Goal: Task Accomplishment & Management: Manage account settings

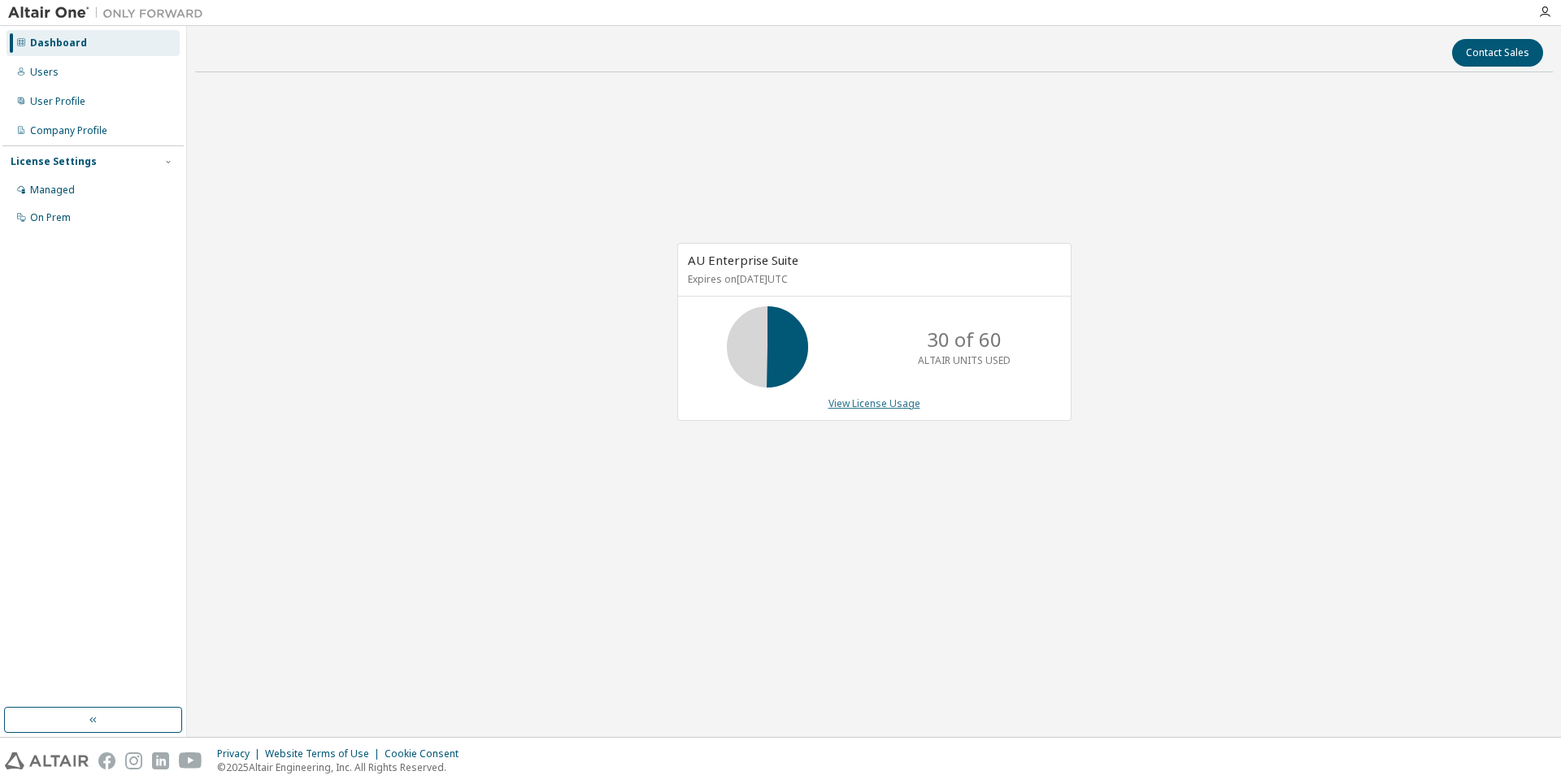
click at [903, 402] on link "View License Usage" at bounding box center [874, 404] width 92 height 14
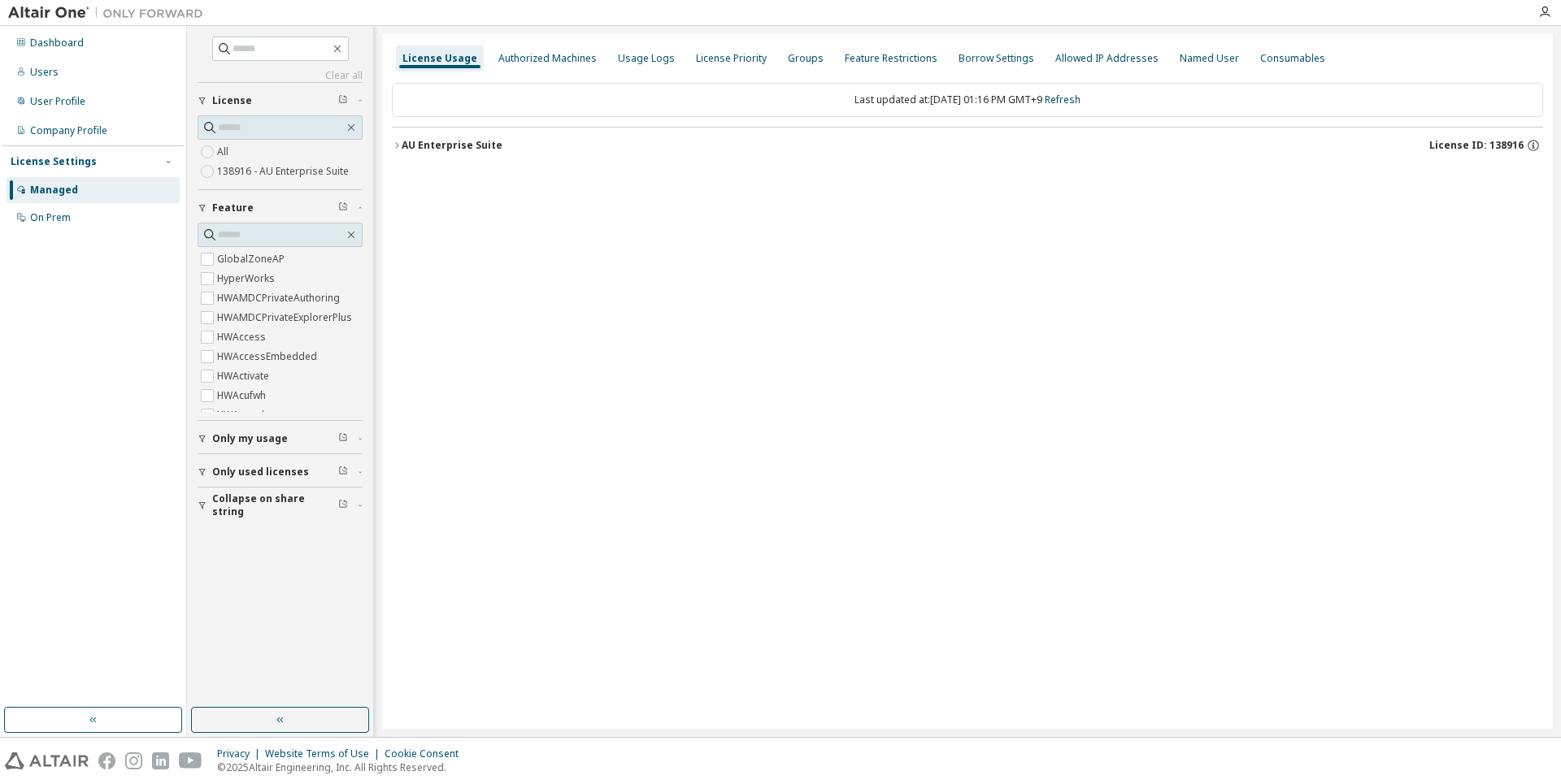
drag, startPoint x: 369, startPoint y: 151, endPoint x: 379, endPoint y: 153, distance: 10.2
click at [368, 151] on div "Clear all Collapse on share string Only used licenses Only my usage Feature Glo…" at bounding box center [280, 367] width 181 height 677
click at [387, 153] on div "License Usage Authorized Machines Usage Logs License Priority Groups Feature Re…" at bounding box center [968, 381] width 1171 height 695
click at [400, 149] on icon "button" at bounding box center [397, 145] width 10 height 10
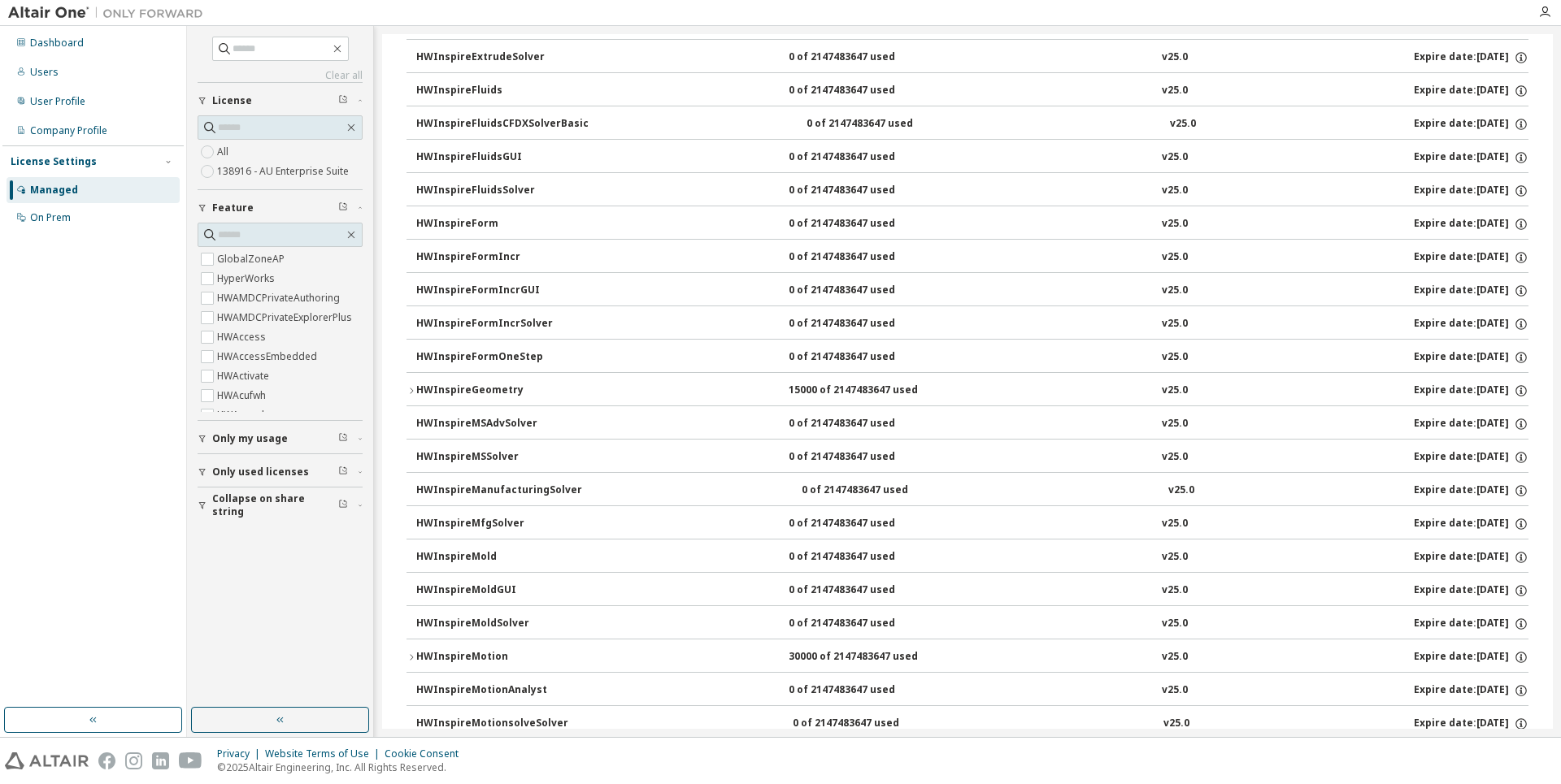
scroll to position [3939, 0]
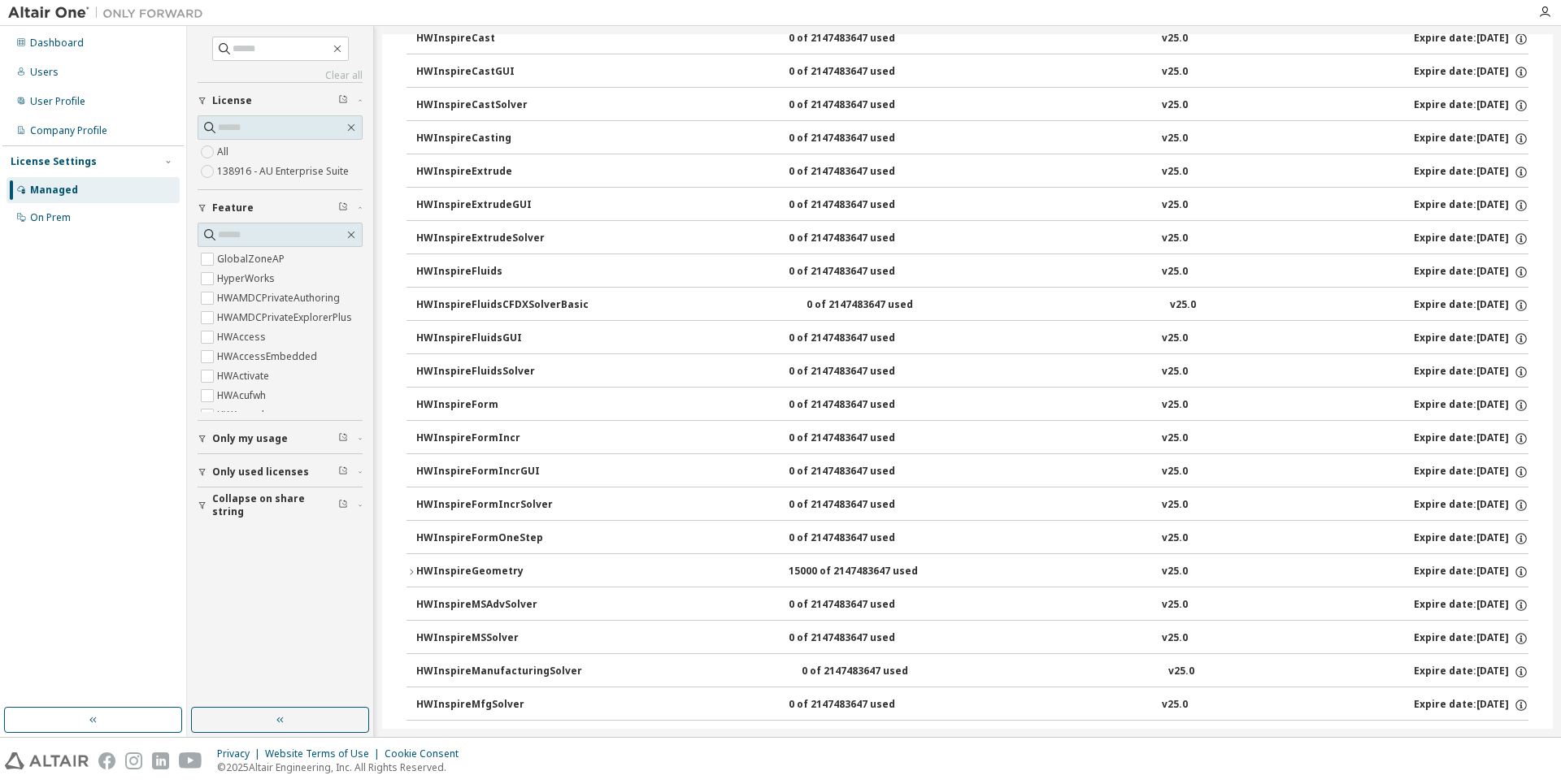
click at [413, 571] on icon "button" at bounding box center [411, 571] width 3 height 6
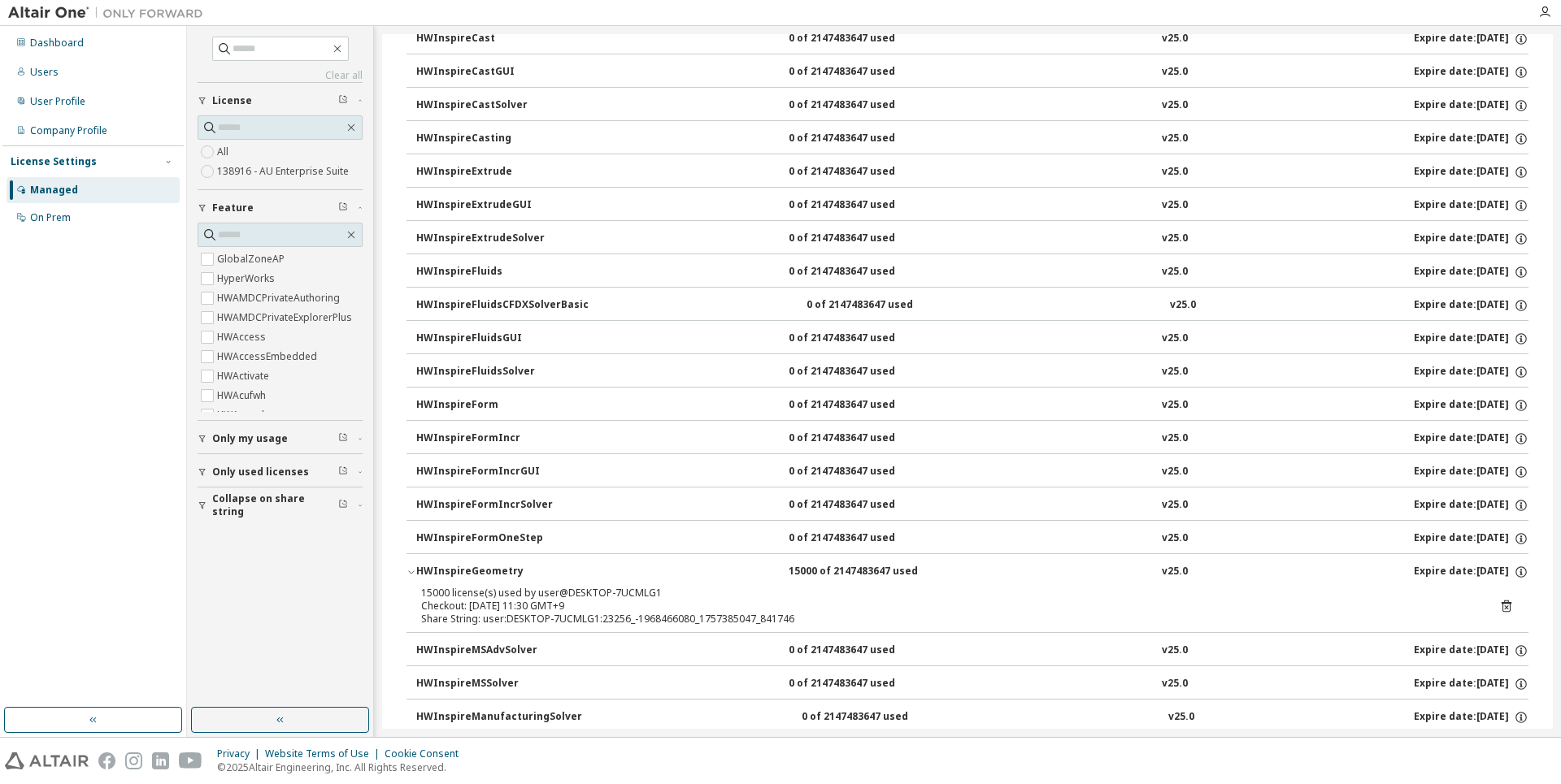
click at [413, 571] on icon "button" at bounding box center [412, 572] width 10 height 10
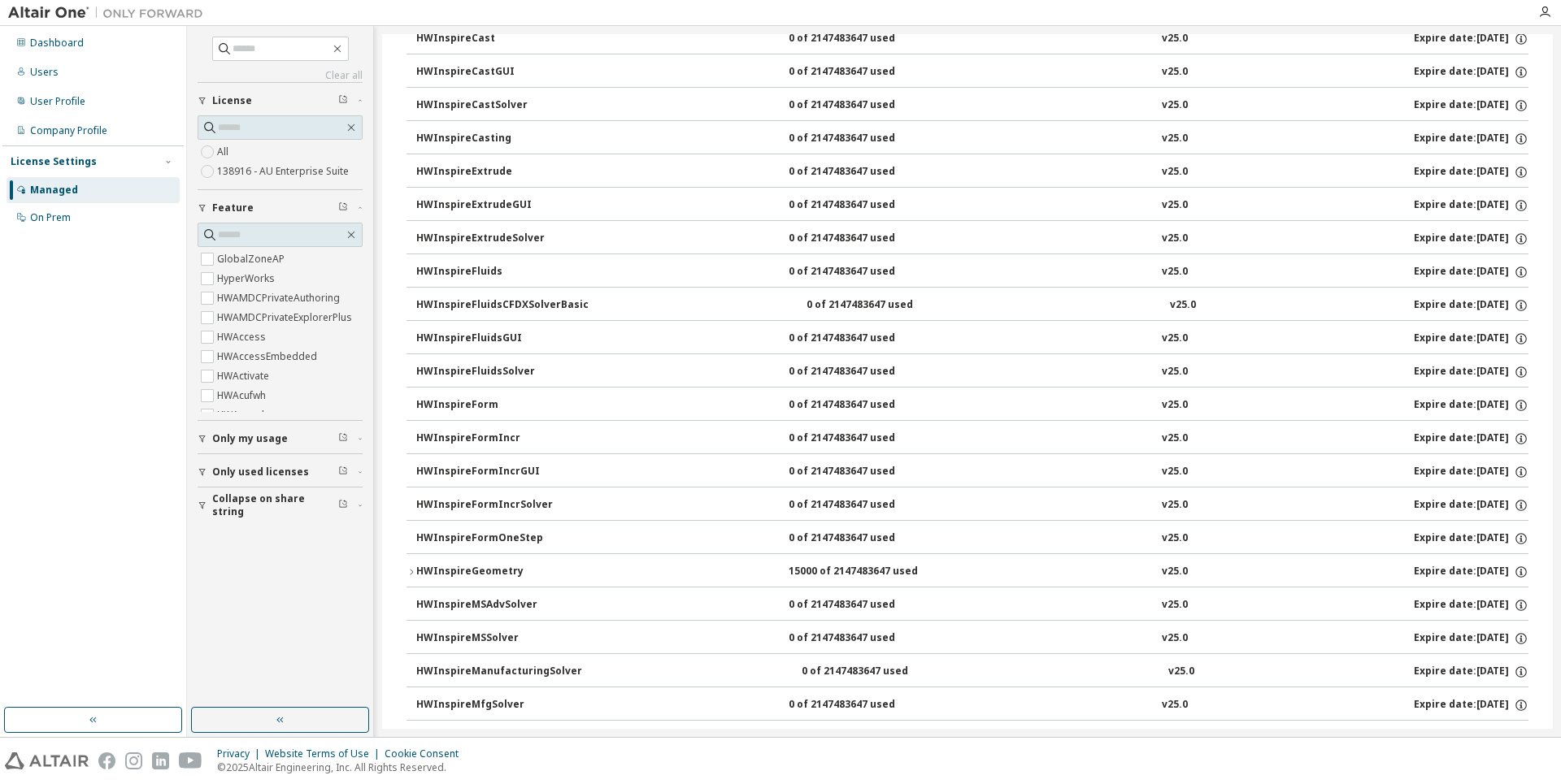
scroll to position [3614, 0]
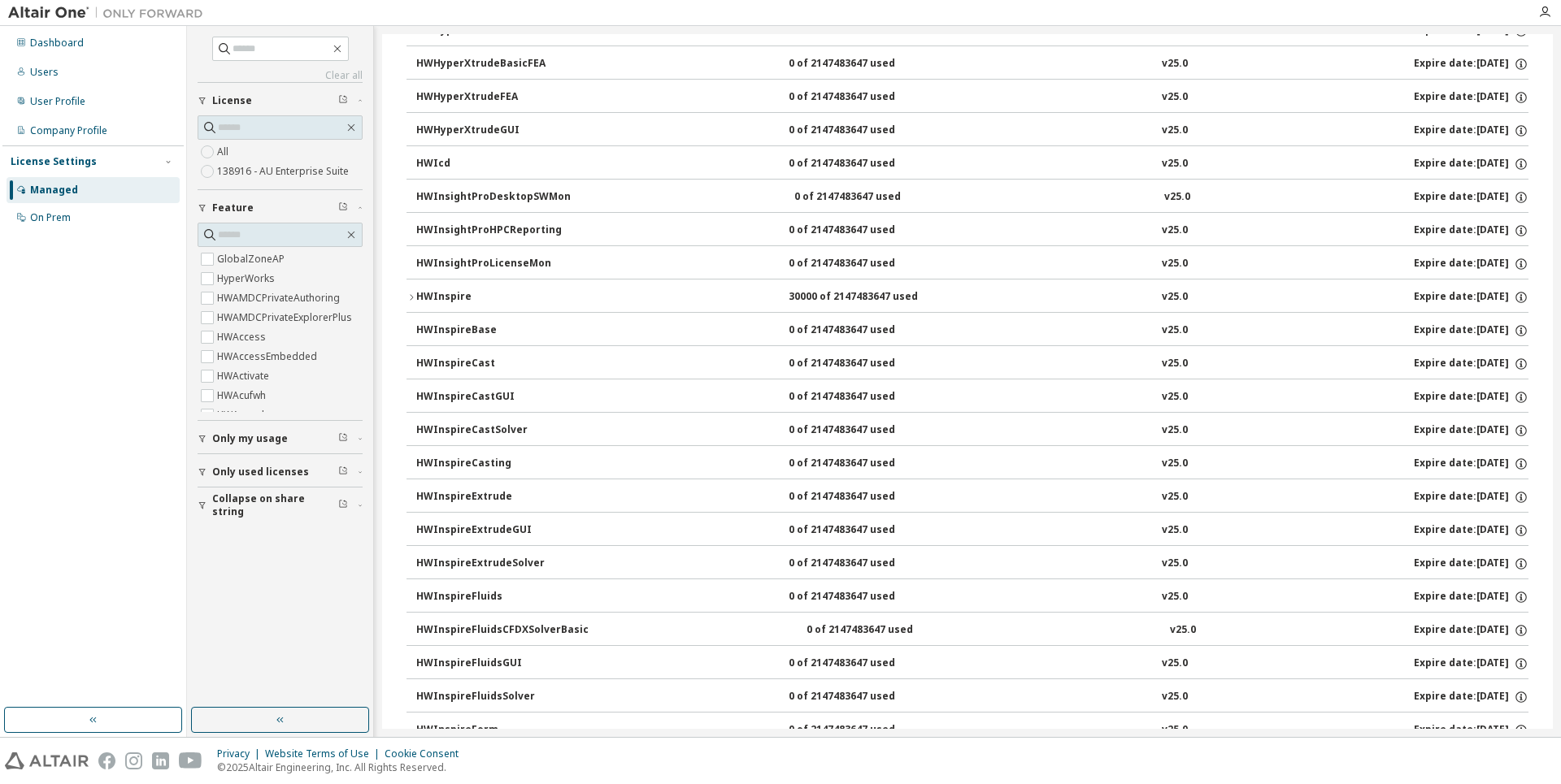
click at [417, 297] on div "HWInspire" at bounding box center [490, 297] width 146 height 15
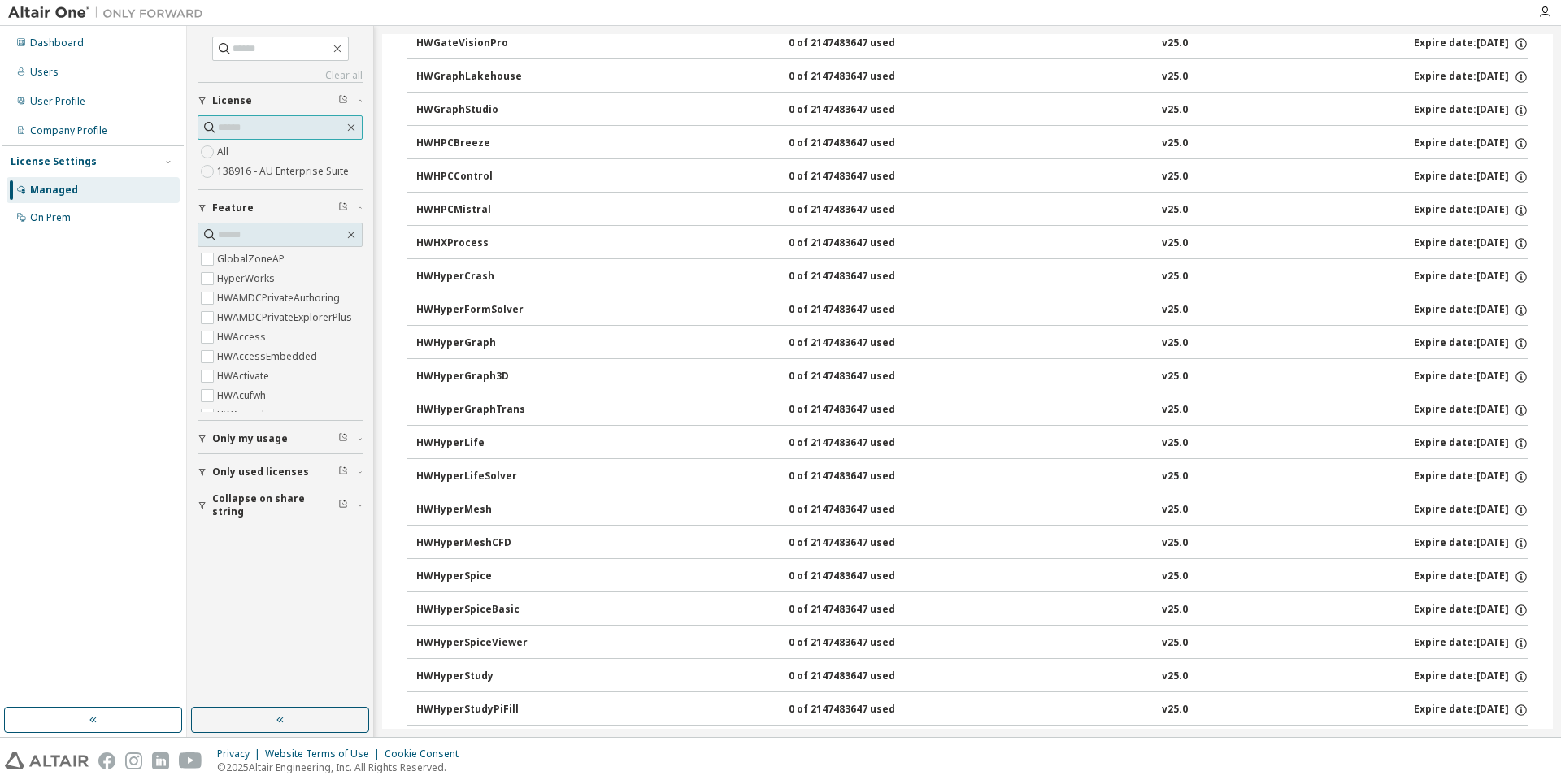
scroll to position [2394, 0]
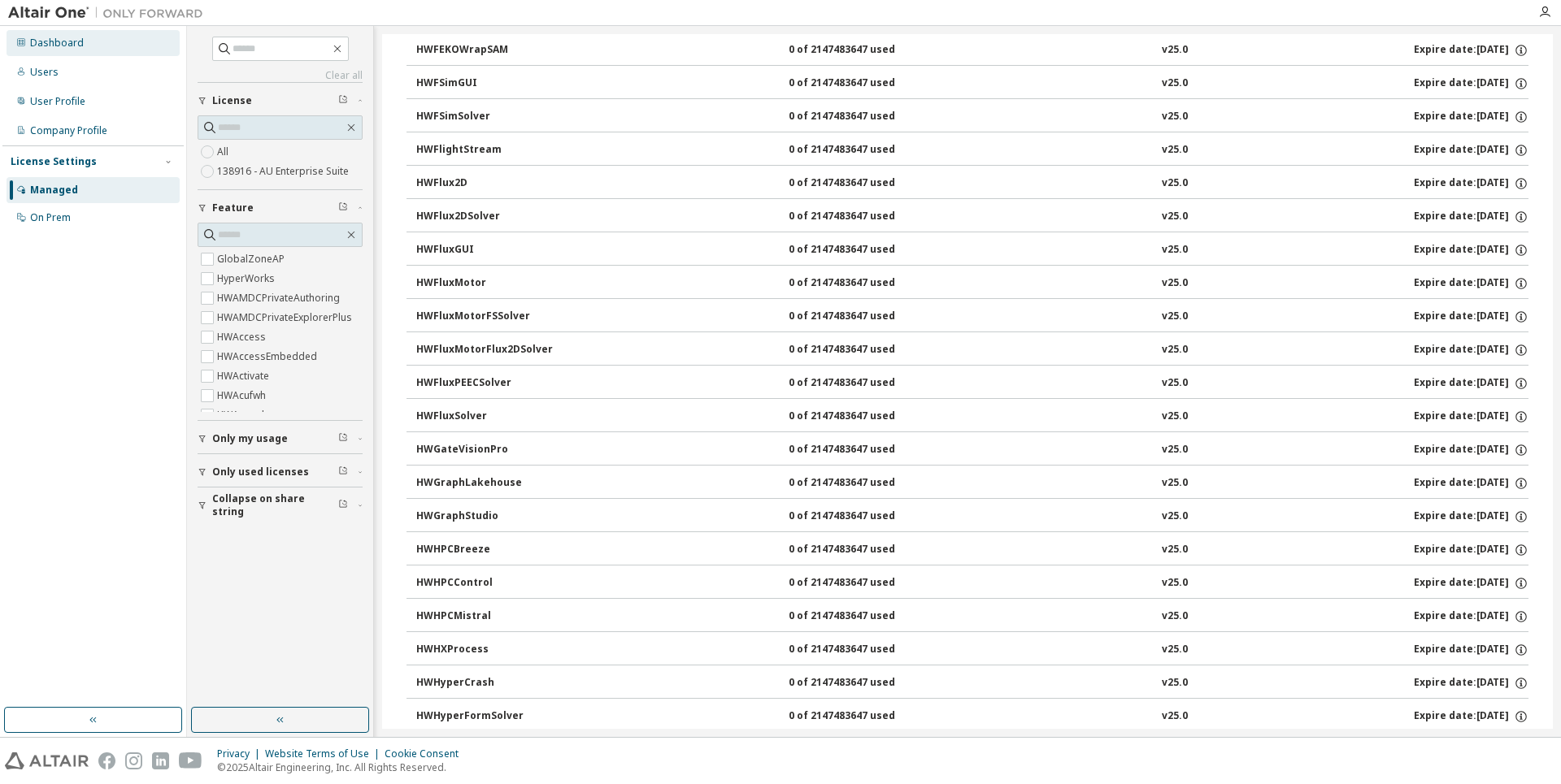
click at [126, 48] on div "Dashboard" at bounding box center [94, 43] width 174 height 26
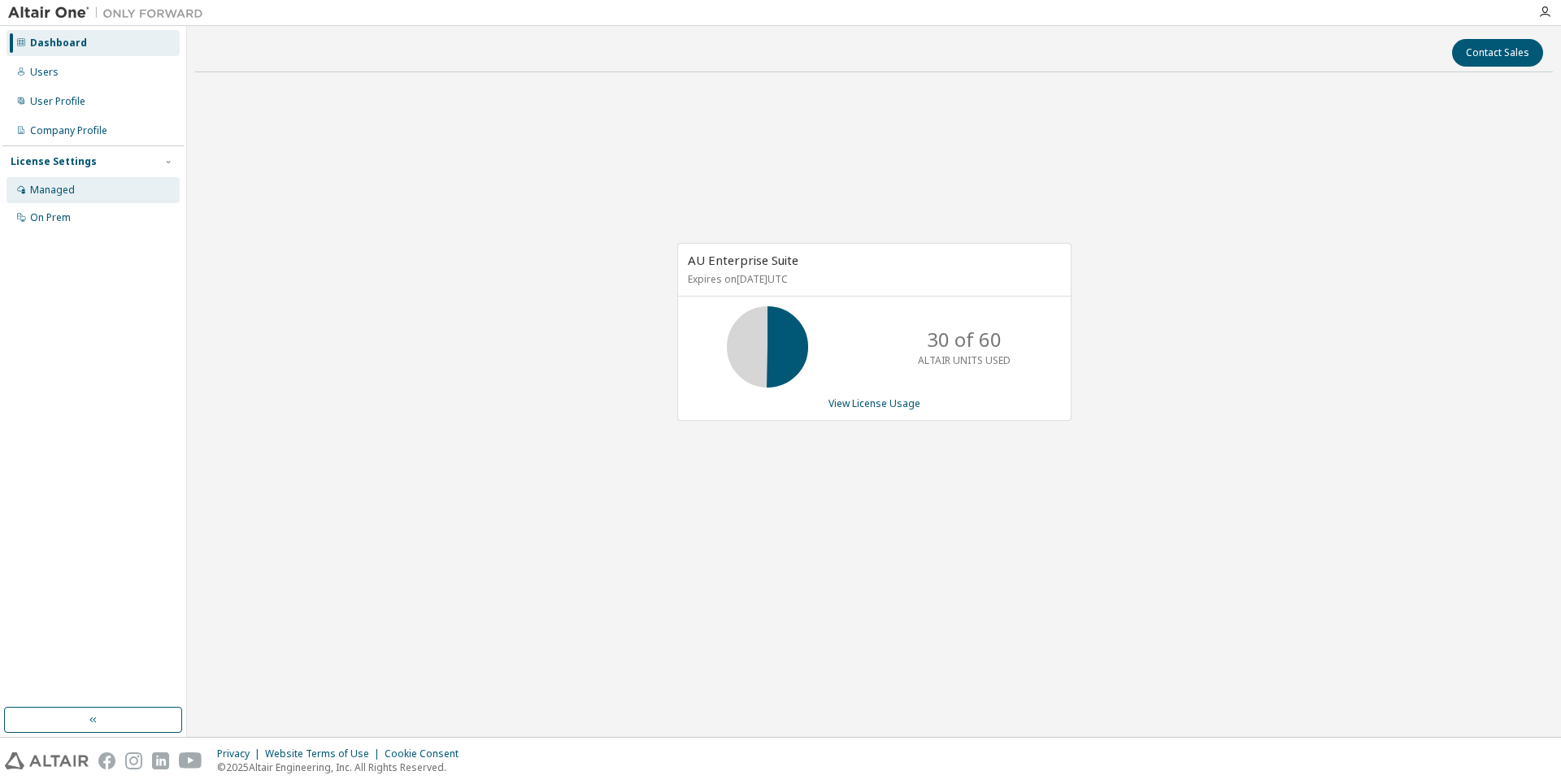
click at [100, 188] on div "Managed" at bounding box center [94, 190] width 174 height 26
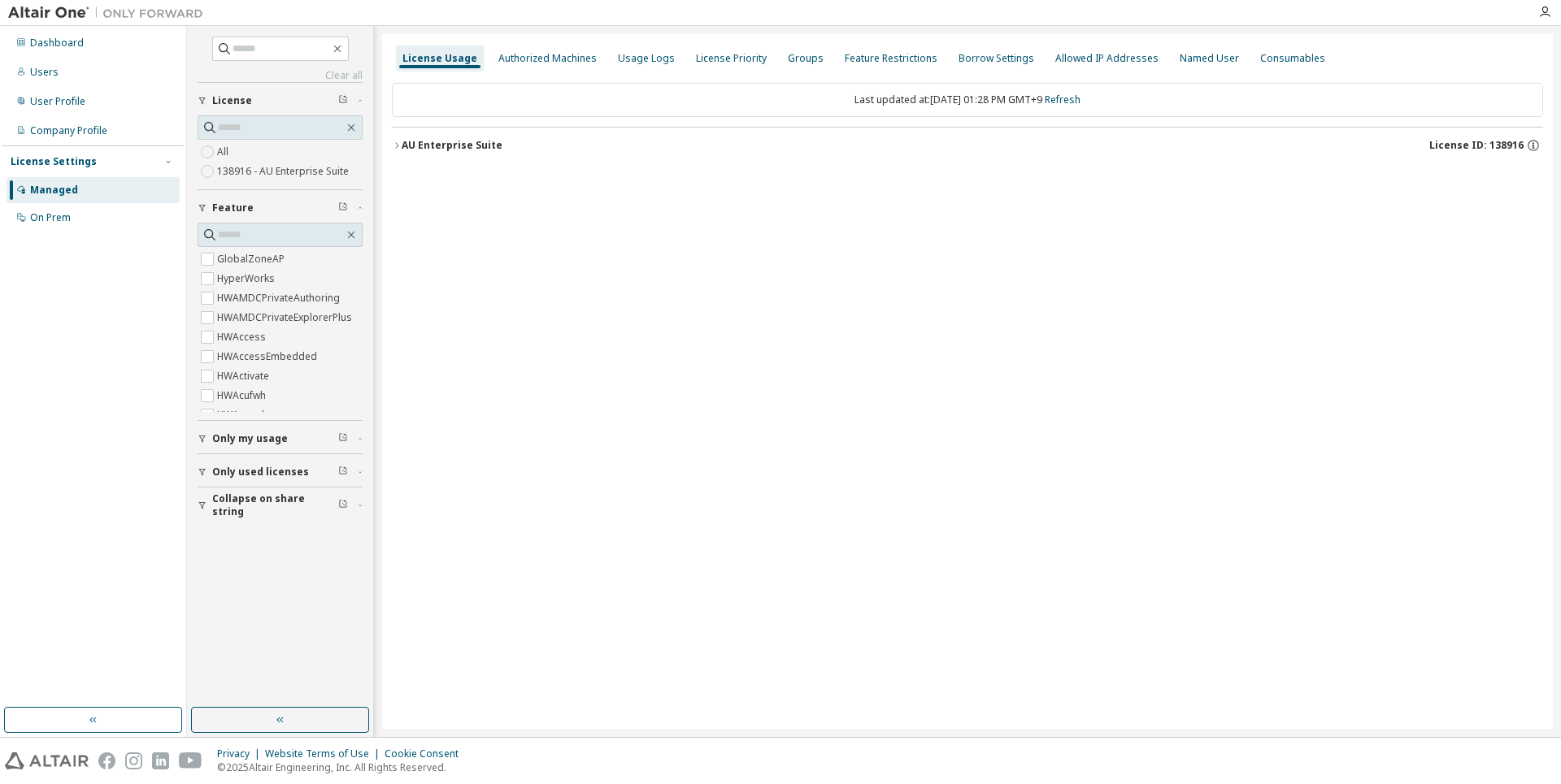
click at [385, 152] on div "License Usage Authorized Machines Usage Logs License Priority Groups Feature Re…" at bounding box center [968, 381] width 1171 height 695
click at [429, 142] on div "AU Enterprise Suite" at bounding box center [452, 145] width 100 height 13
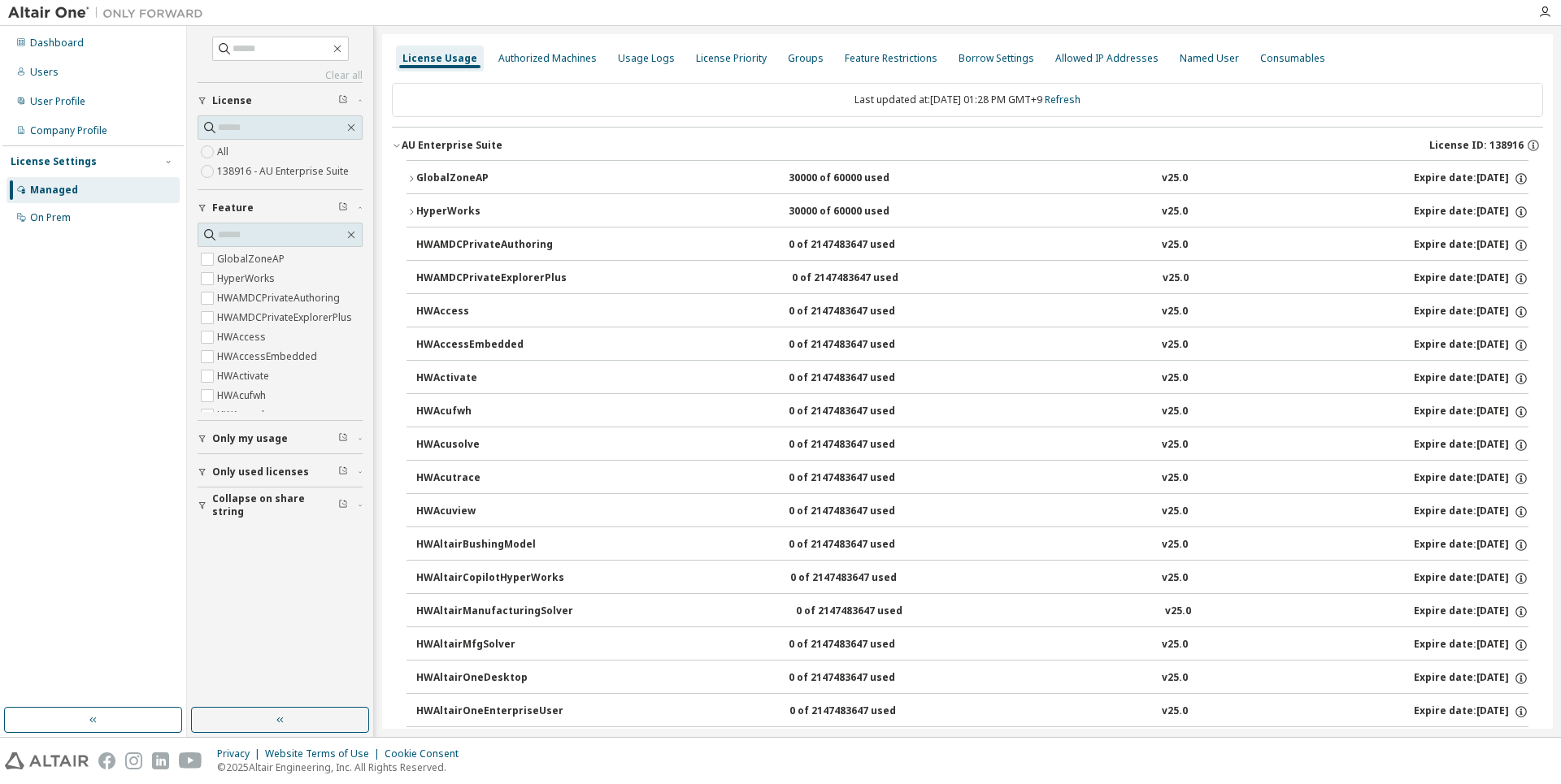
click at [442, 207] on div "HyperWorks" at bounding box center [490, 212] width 146 height 15
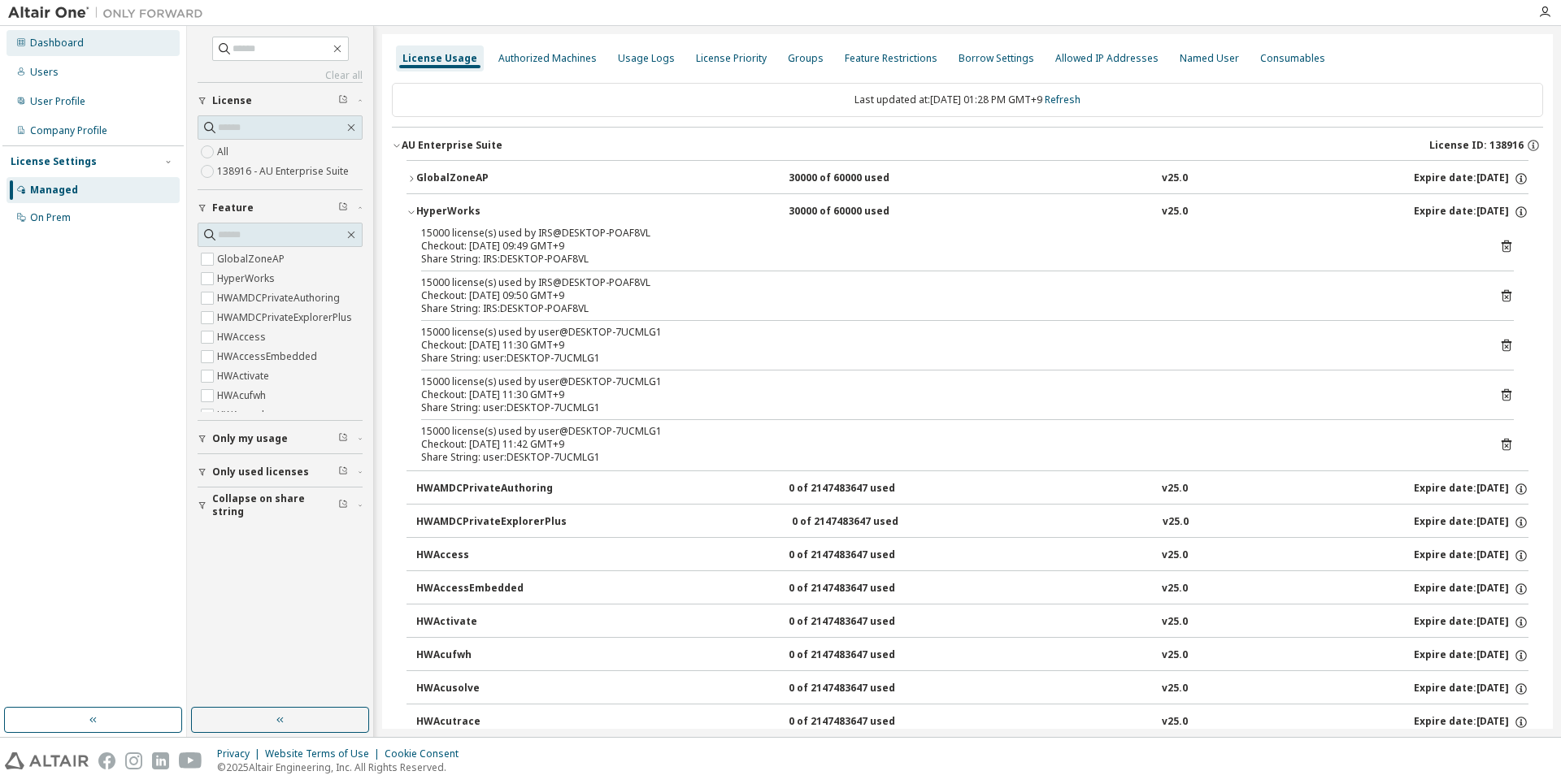
click at [71, 45] on div "Dashboard" at bounding box center [57, 43] width 54 height 13
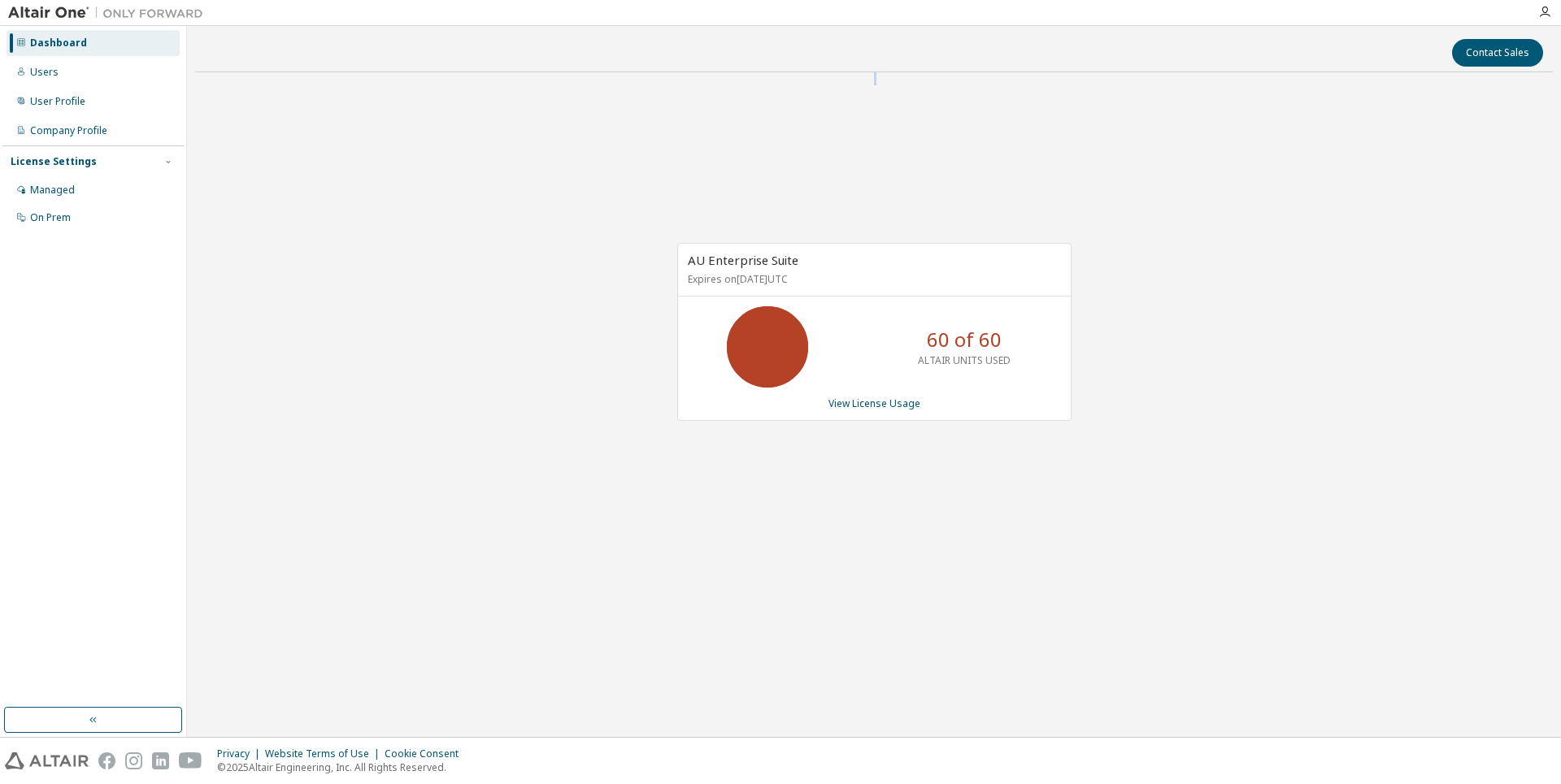
click at [235, 87] on div "Contact Sales AU Enterprise Suite Expires on [DATE] UTC 60 of 60 ALTAIR UNITS U…" at bounding box center [874, 381] width 1358 height 695
click at [107, 57] on div "Dashboard Users User Profile Company Profile License Settings Managed On Prem" at bounding box center [94, 130] width 181 height 204
drag, startPoint x: 64, startPoint y: 59, endPoint x: 64, endPoint y: 73, distance: 14.0
click at [64, 66] on div "Users" at bounding box center [94, 72] width 174 height 26
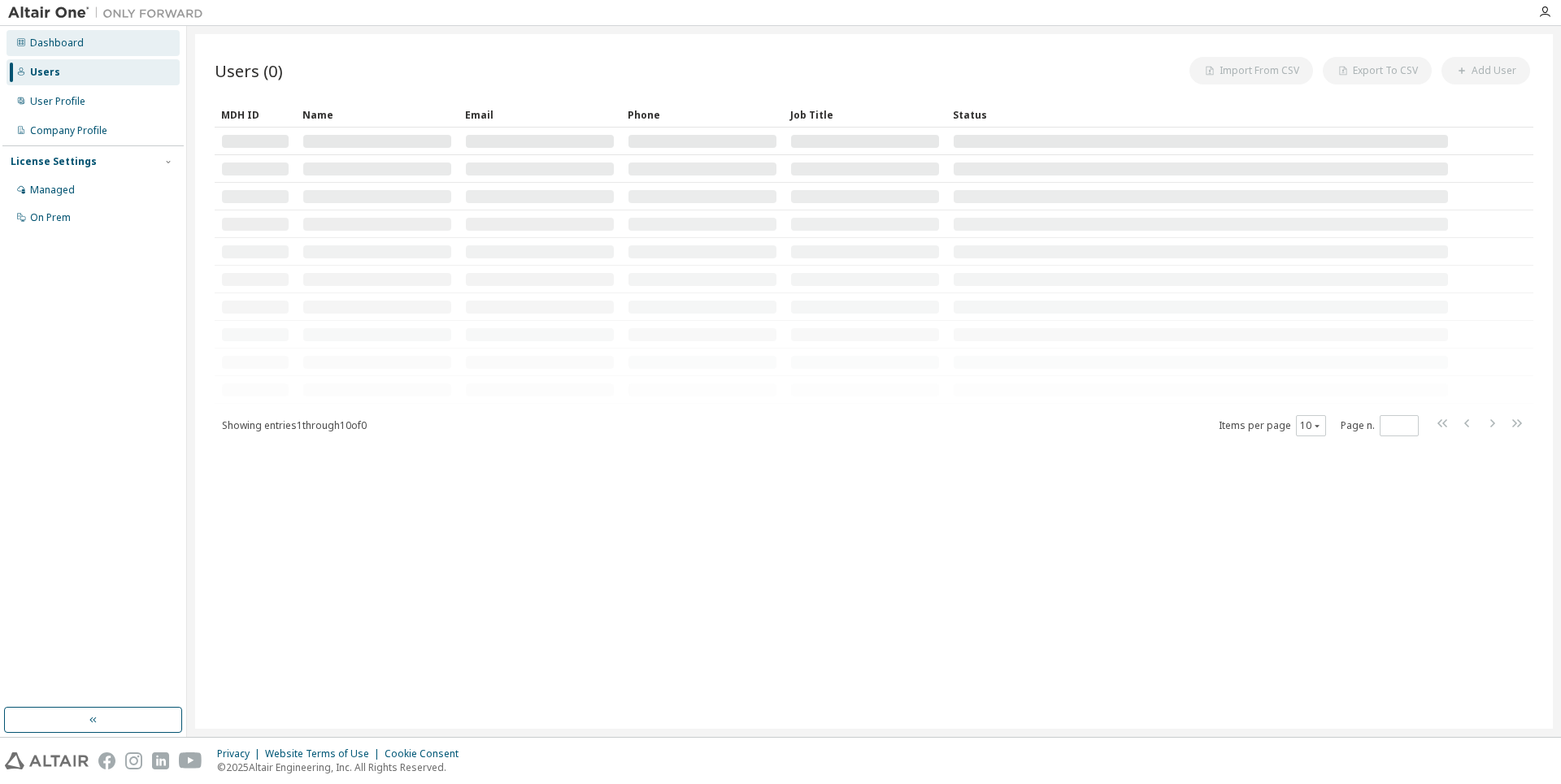
click at [56, 38] on div "Dashboard" at bounding box center [57, 43] width 54 height 13
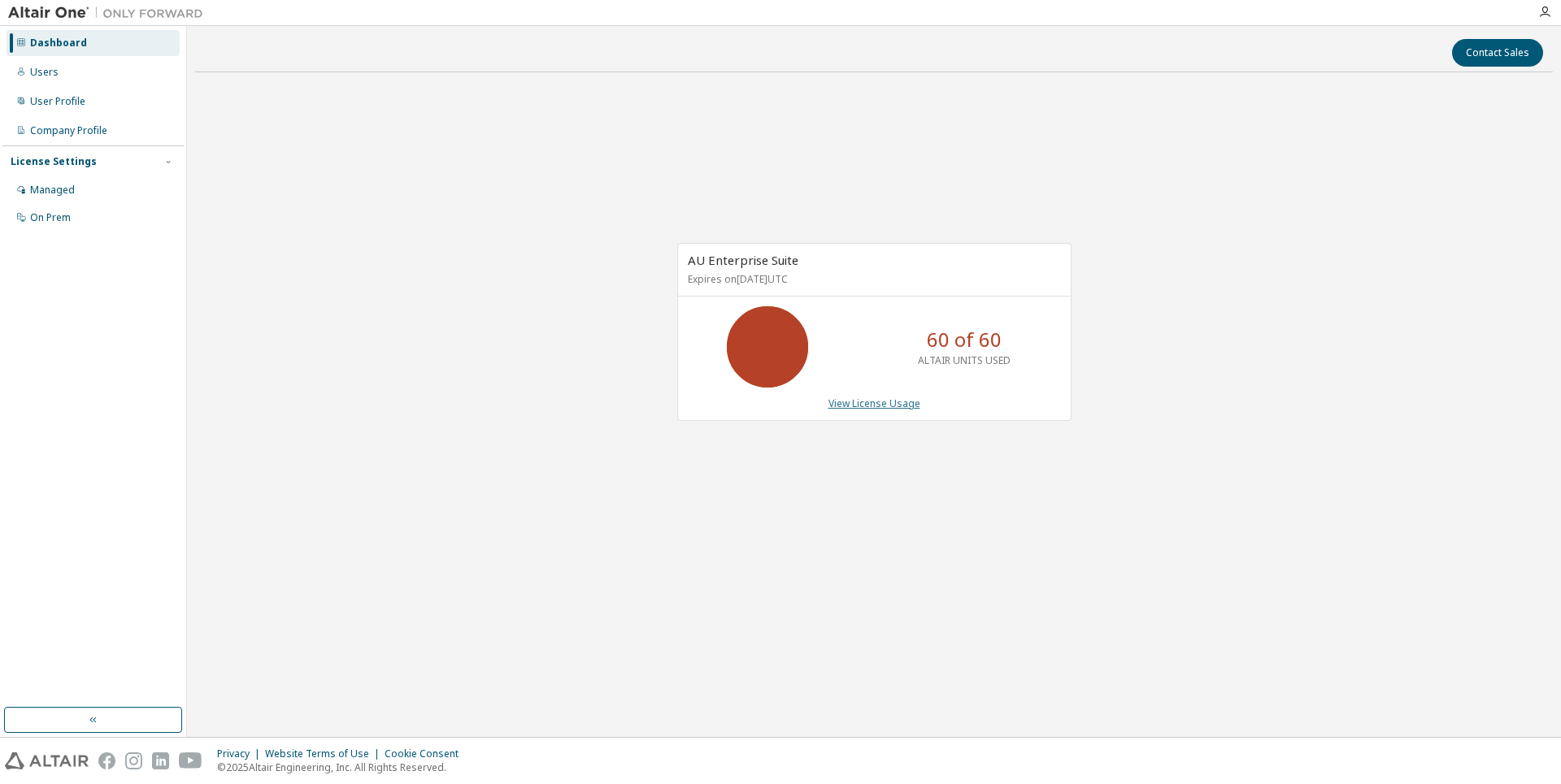
click at [872, 406] on link "View License Usage" at bounding box center [874, 404] width 92 height 14
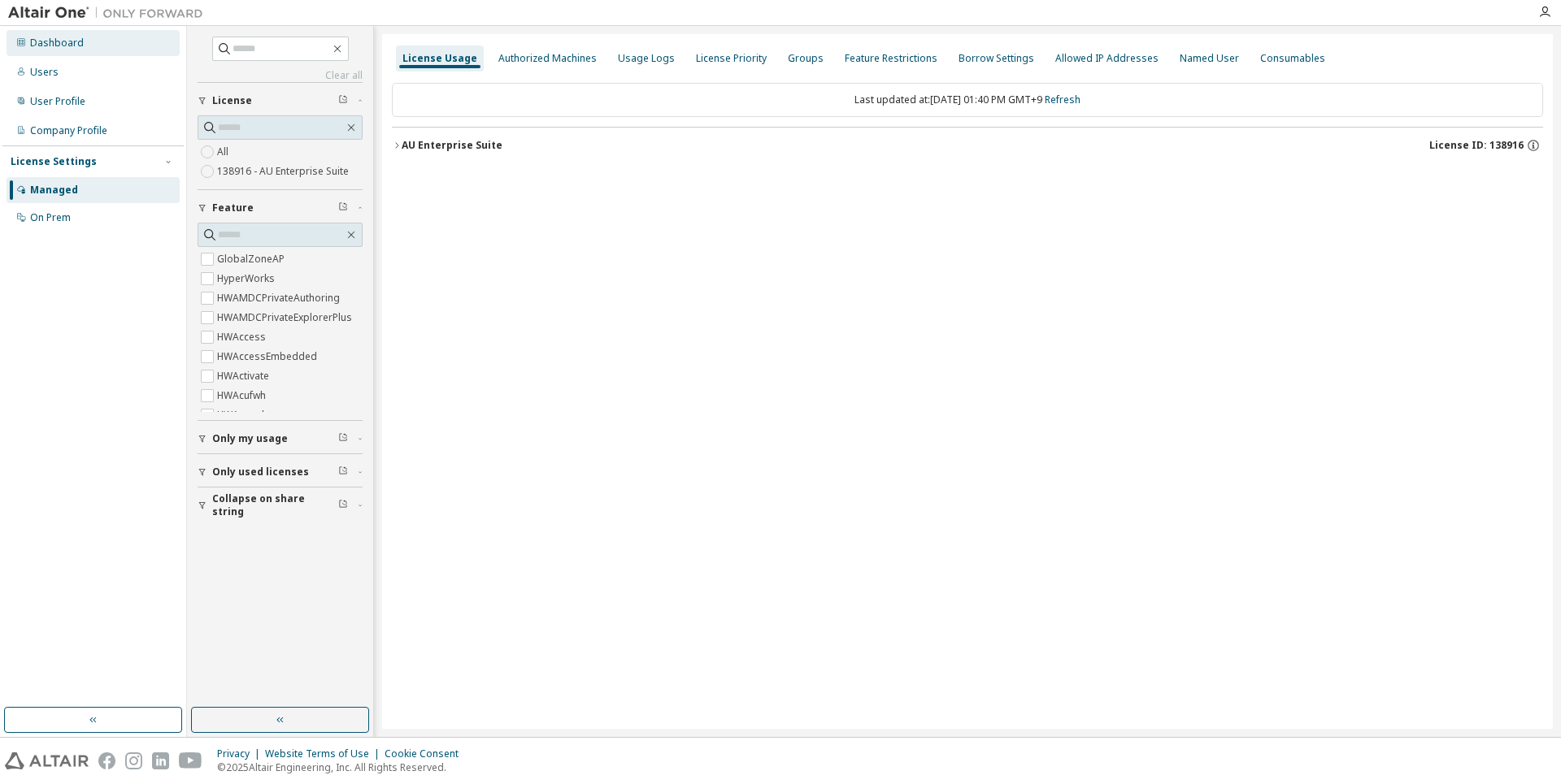
click at [68, 43] on div "Dashboard" at bounding box center [57, 43] width 54 height 13
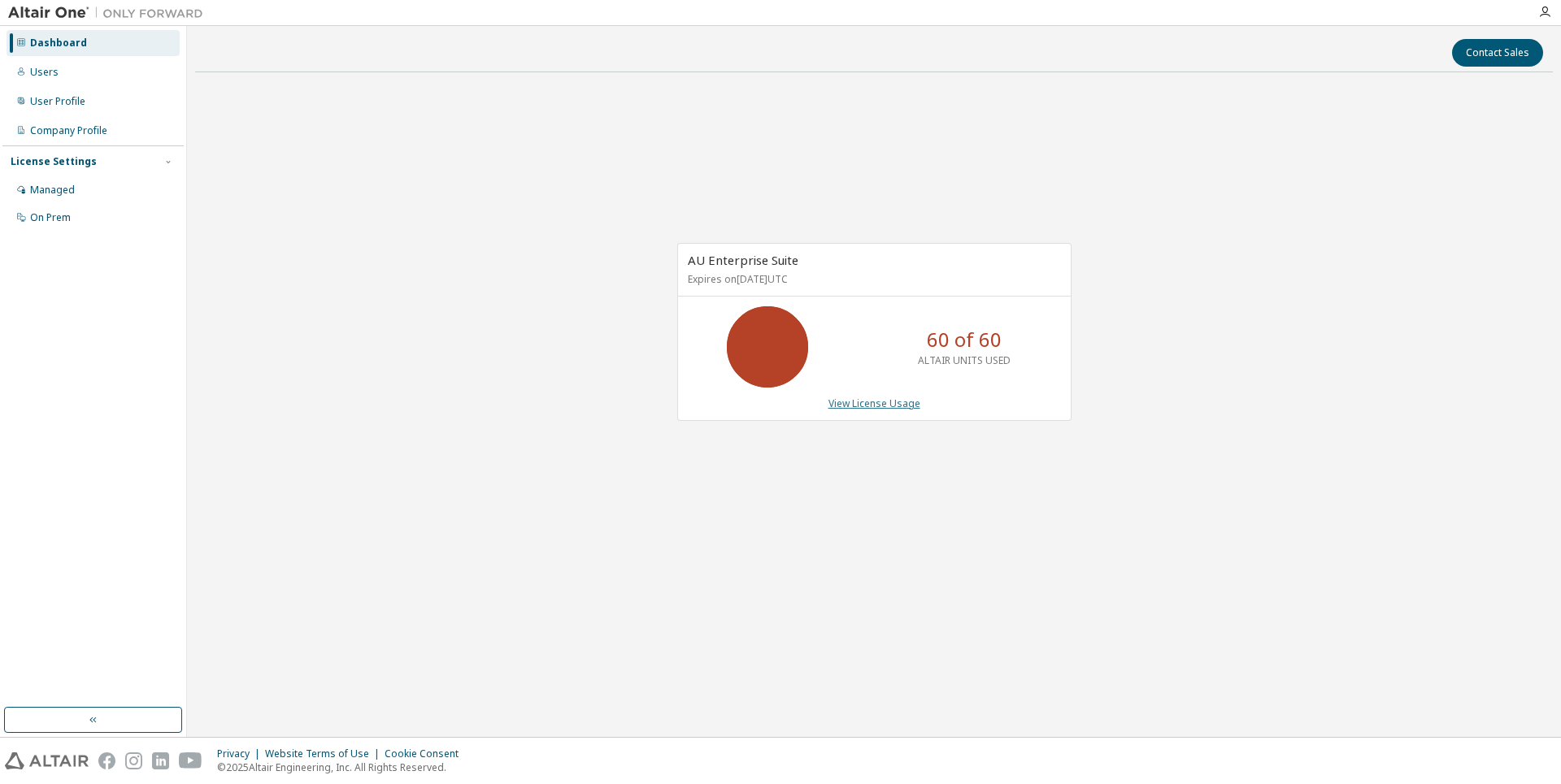
click at [845, 403] on link "View License Usage" at bounding box center [874, 404] width 92 height 14
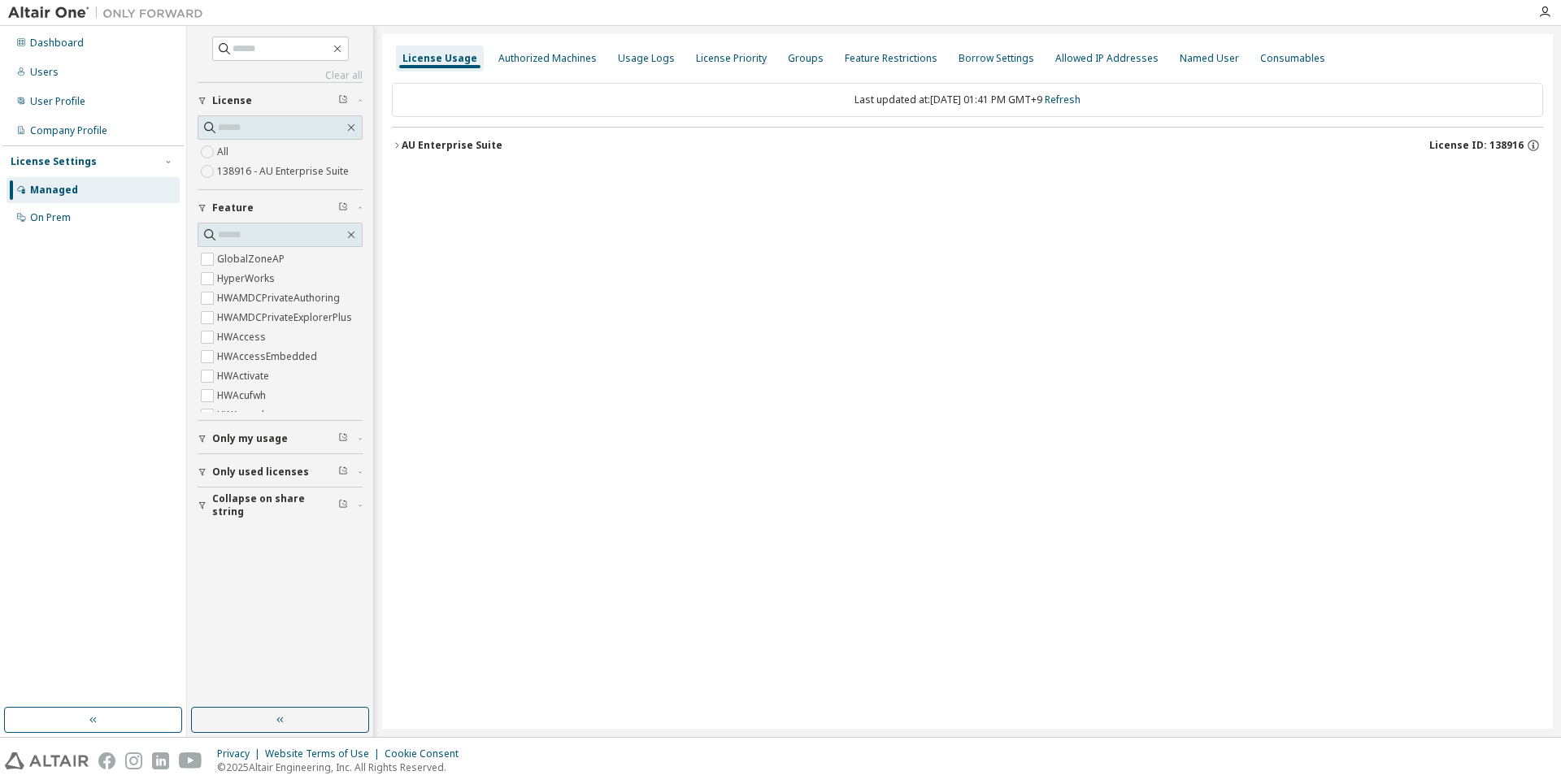
drag, startPoint x: 432, startPoint y: 156, endPoint x: 418, endPoint y: 147, distance: 16.6
click at [428, 154] on button "AU Enterprise Suite License ID: 138916" at bounding box center [968, 145] width 1151 height 36
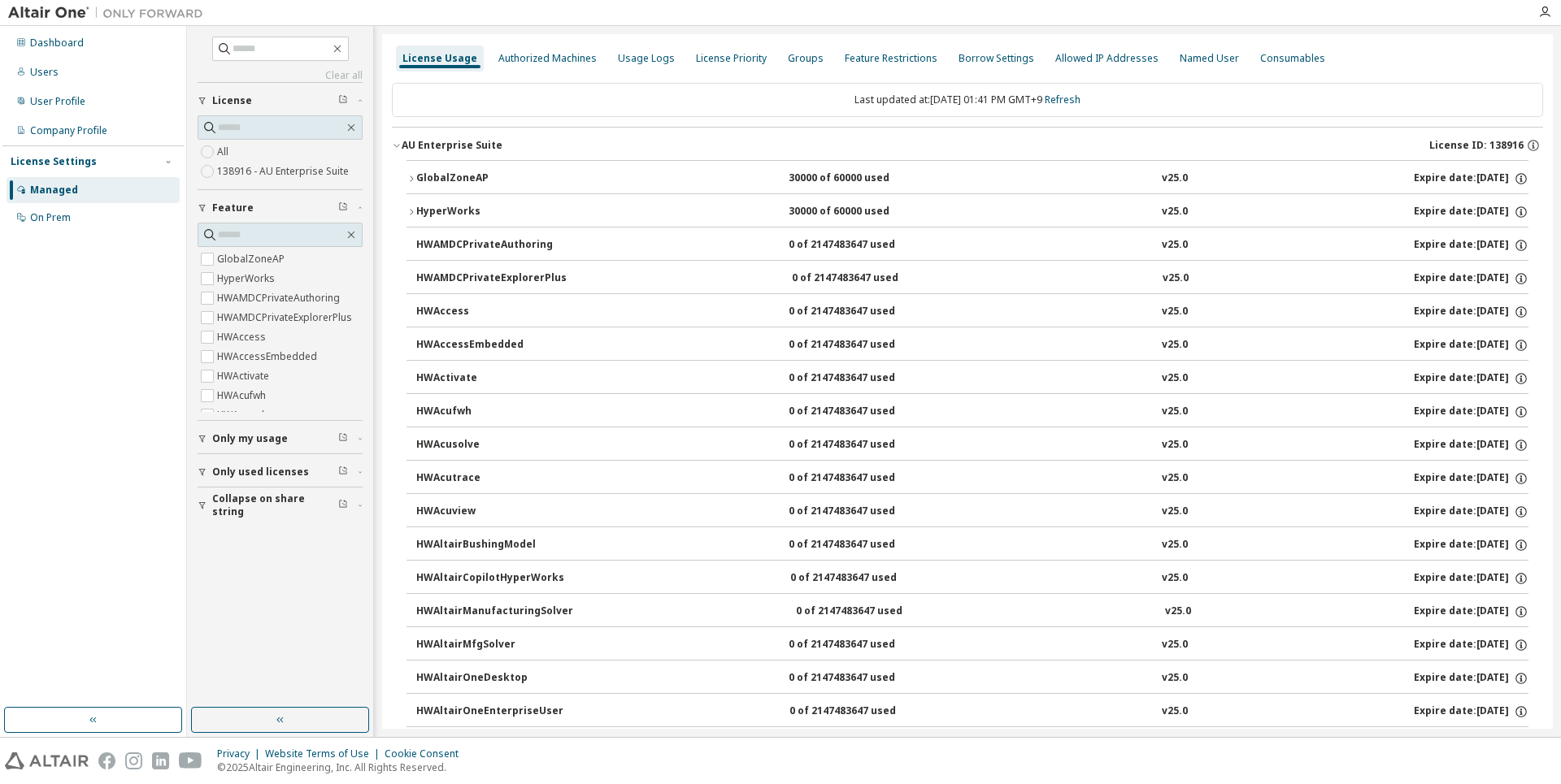
click at [437, 177] on div "GlobalZoneAP" at bounding box center [490, 178] width 146 height 15
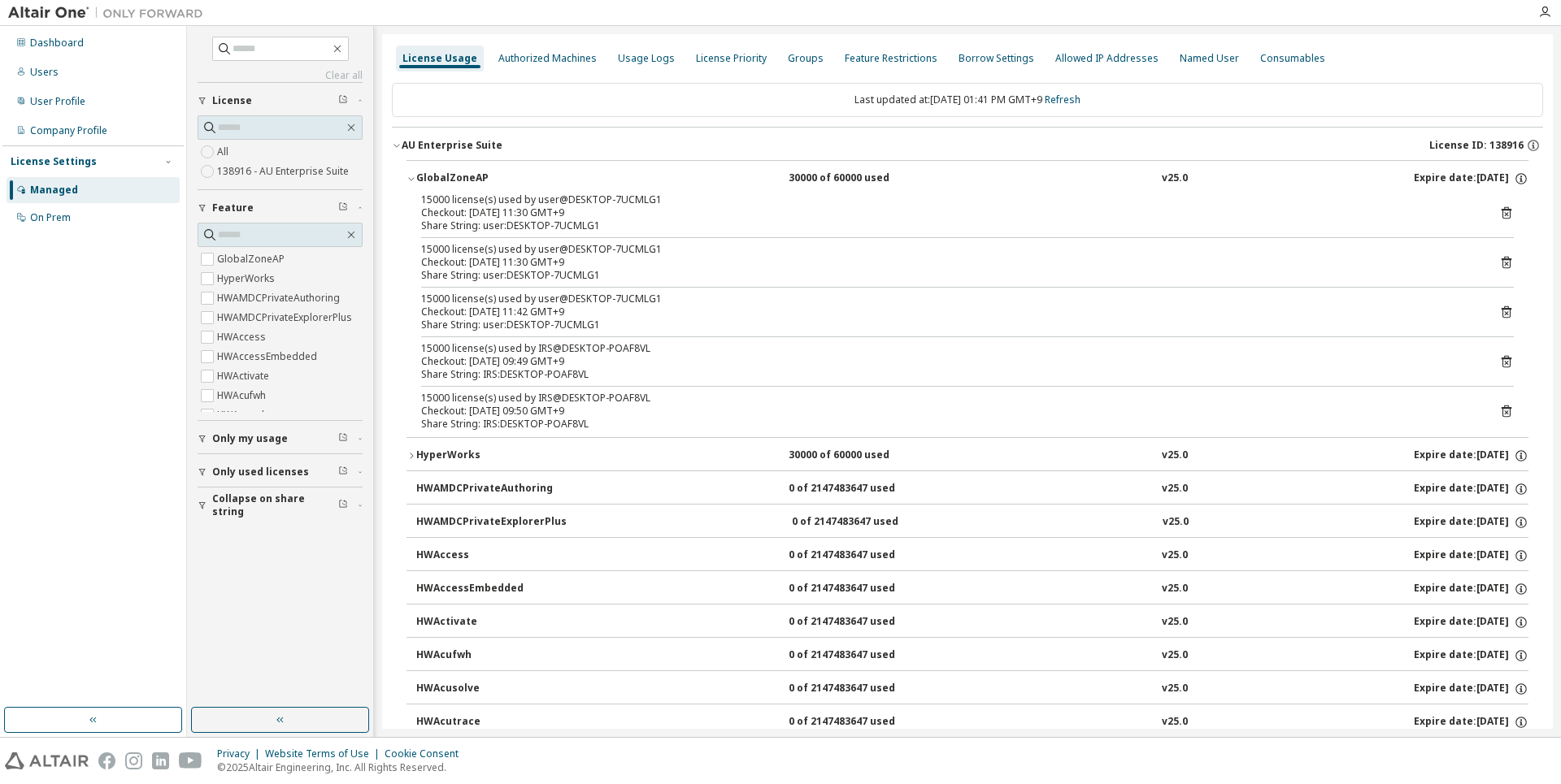
click at [432, 174] on div "GlobalZoneAP" at bounding box center [490, 178] width 146 height 15
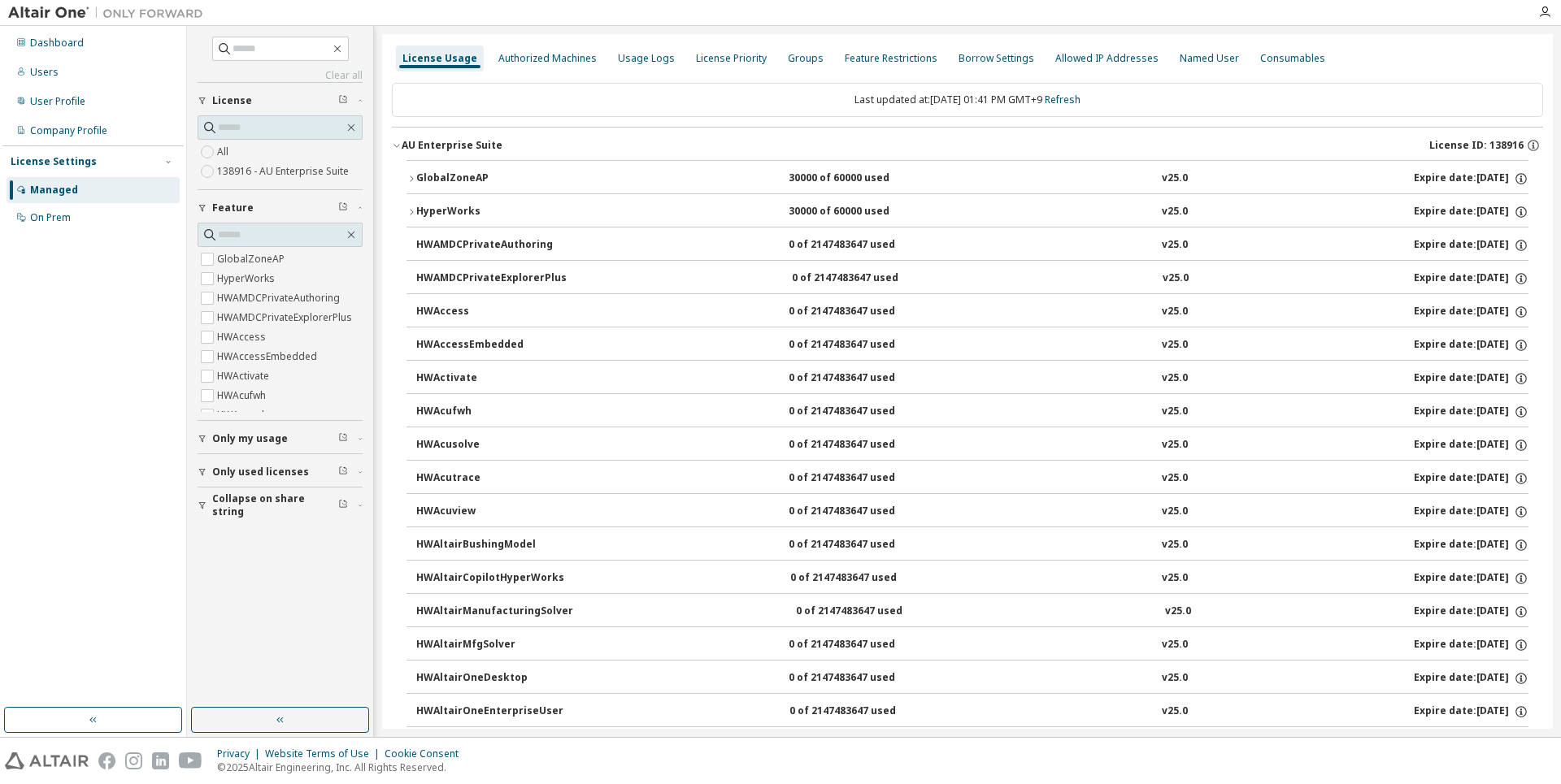
click at [442, 211] on div "HyperWorks" at bounding box center [490, 212] width 146 height 15
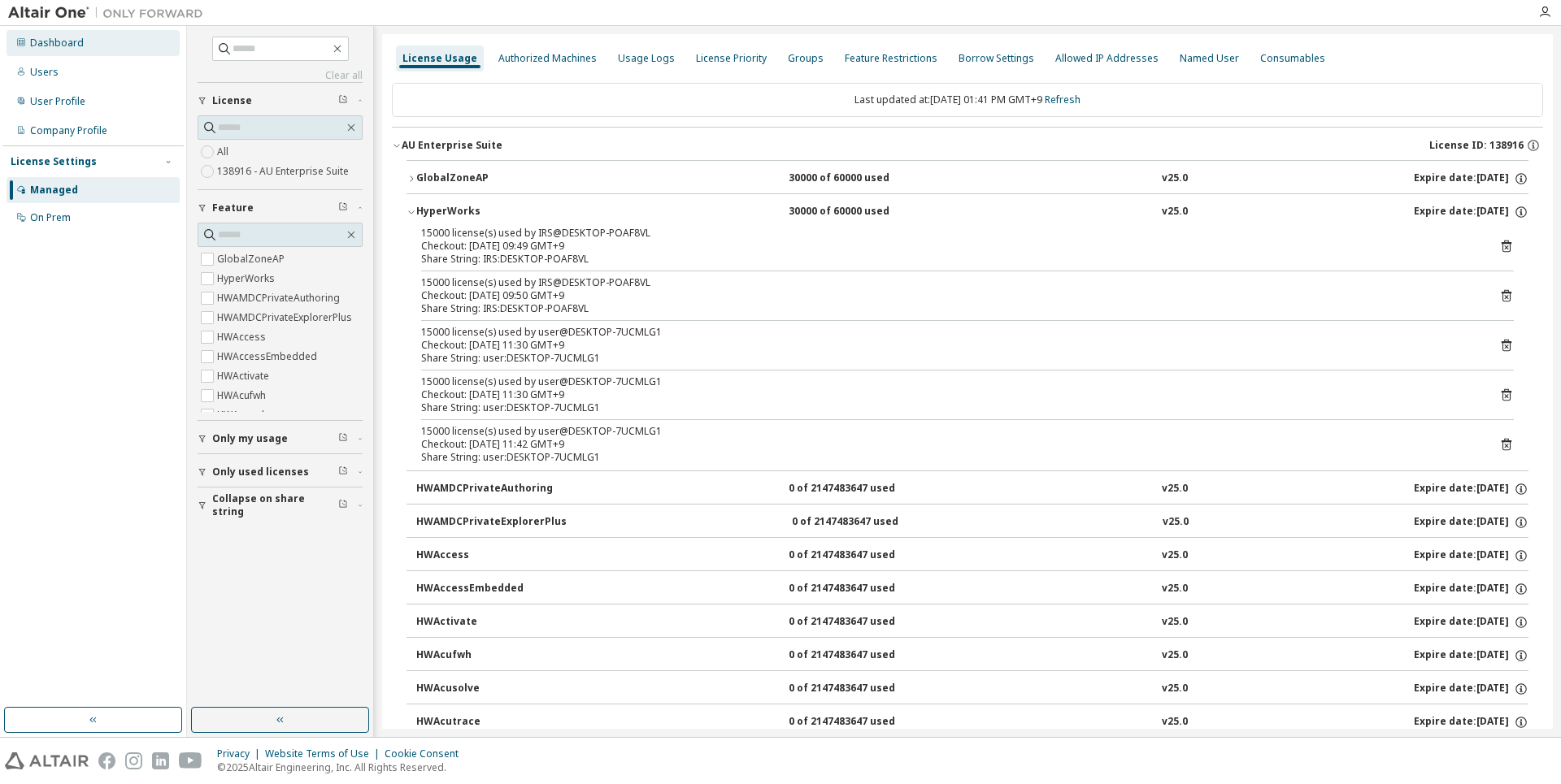
click at [34, 53] on div "Dashboard" at bounding box center [94, 43] width 174 height 26
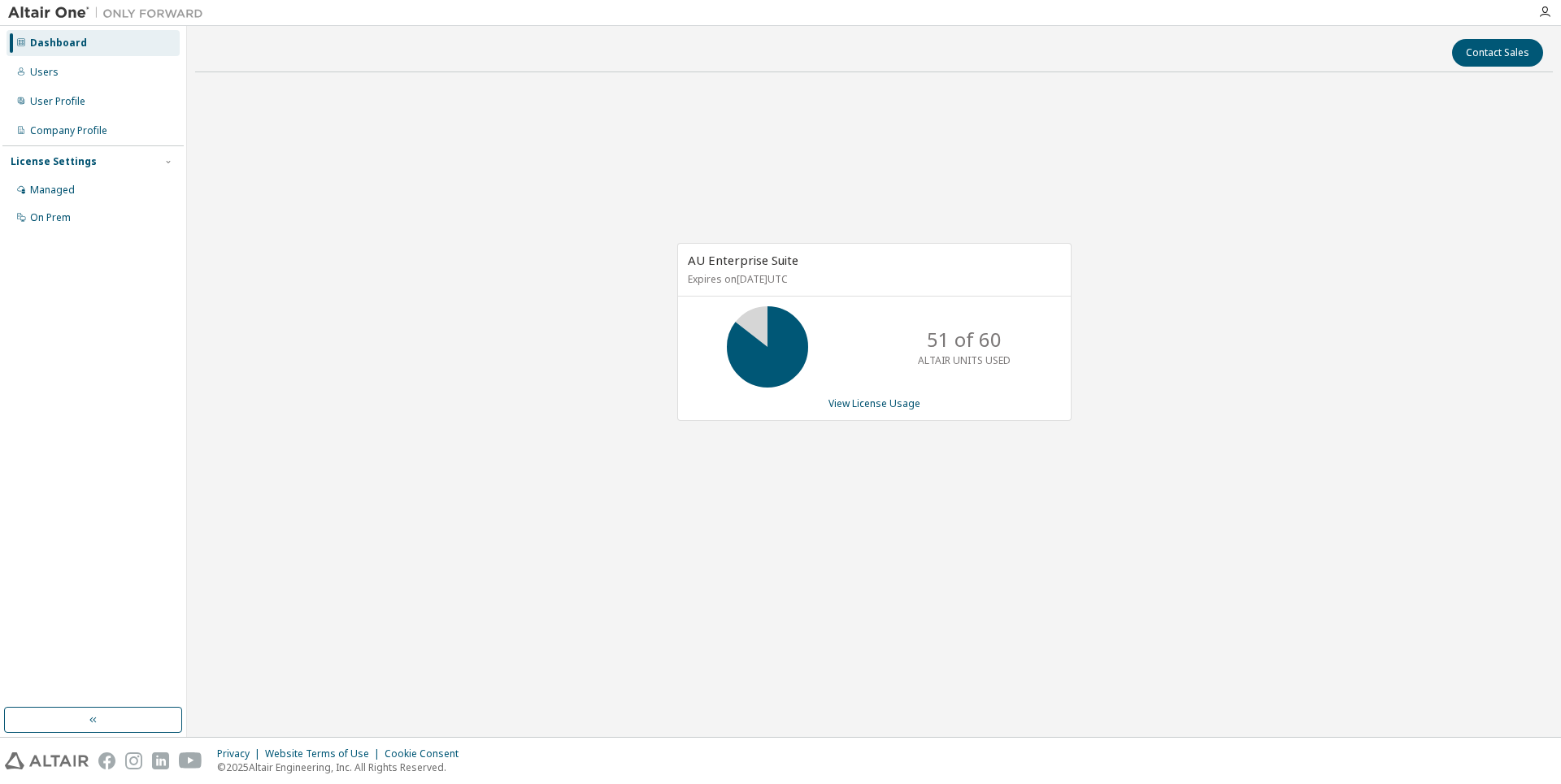
click at [100, 51] on div "Dashboard" at bounding box center [94, 43] width 174 height 26
click at [90, 66] on div "Users" at bounding box center [94, 72] width 174 height 26
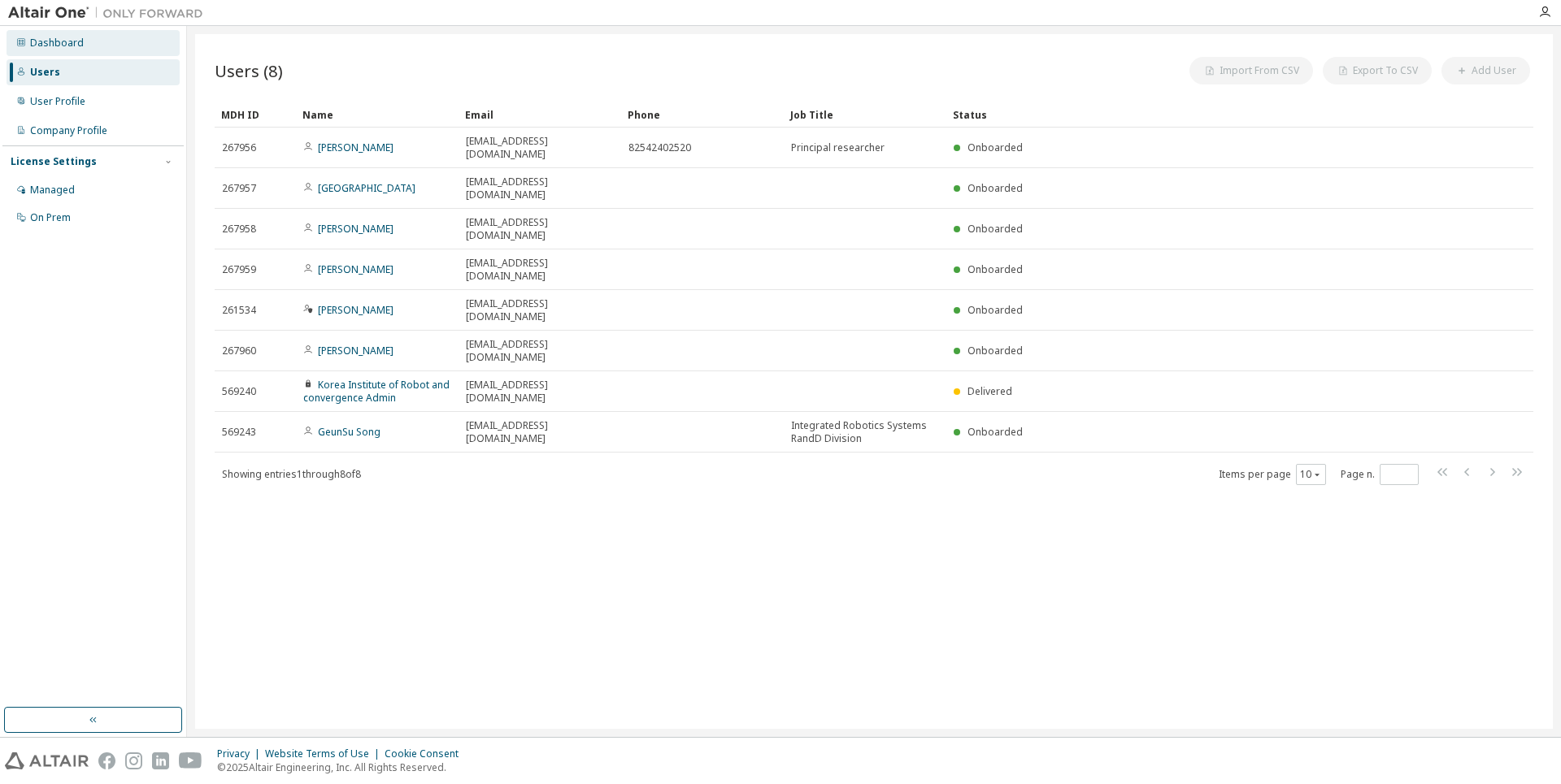
click at [82, 45] on div "Dashboard" at bounding box center [94, 43] width 174 height 26
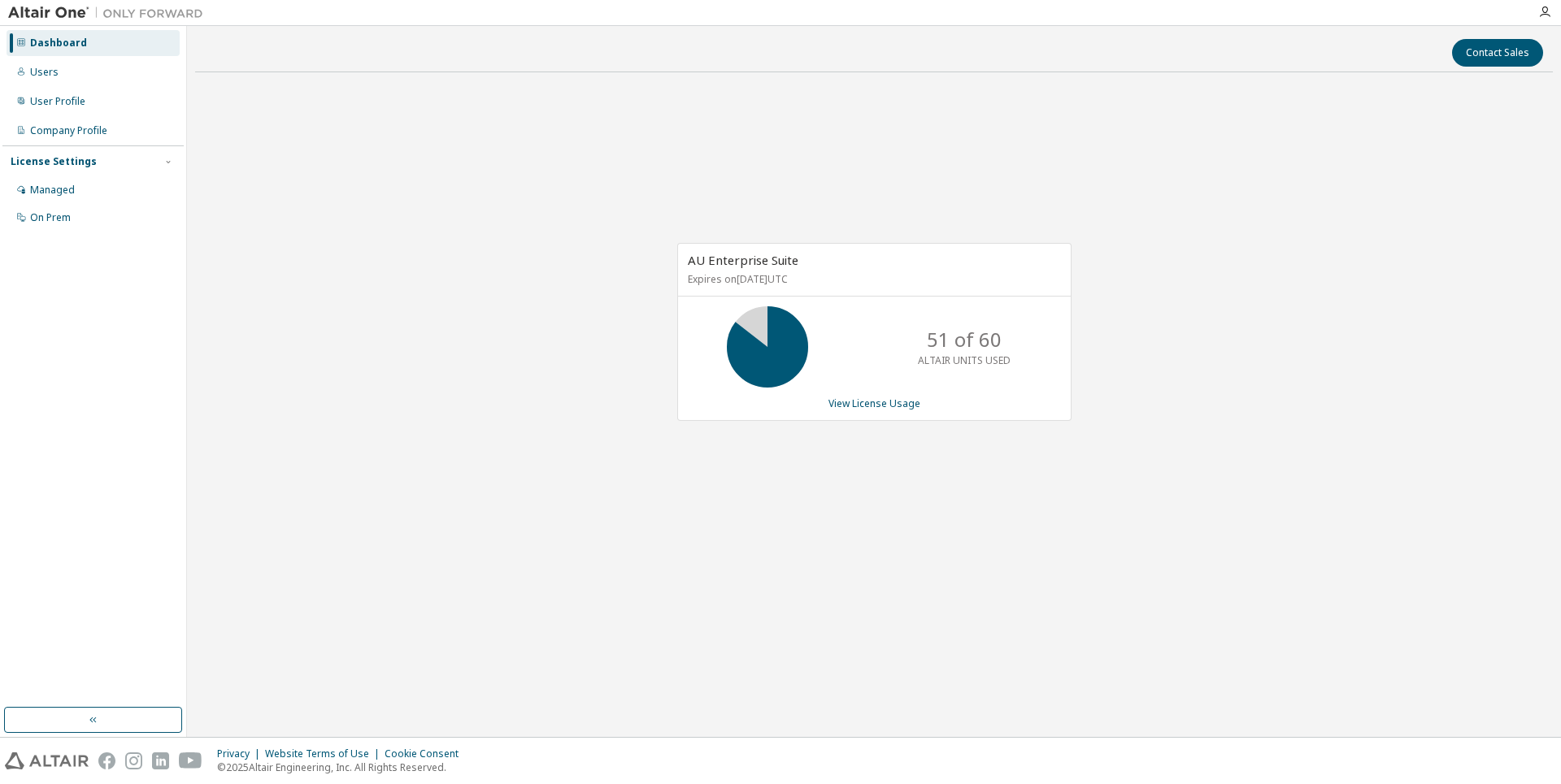
click at [36, 43] on div "Dashboard" at bounding box center [59, 43] width 57 height 13
click at [41, 67] on div "Users" at bounding box center [44, 72] width 28 height 13
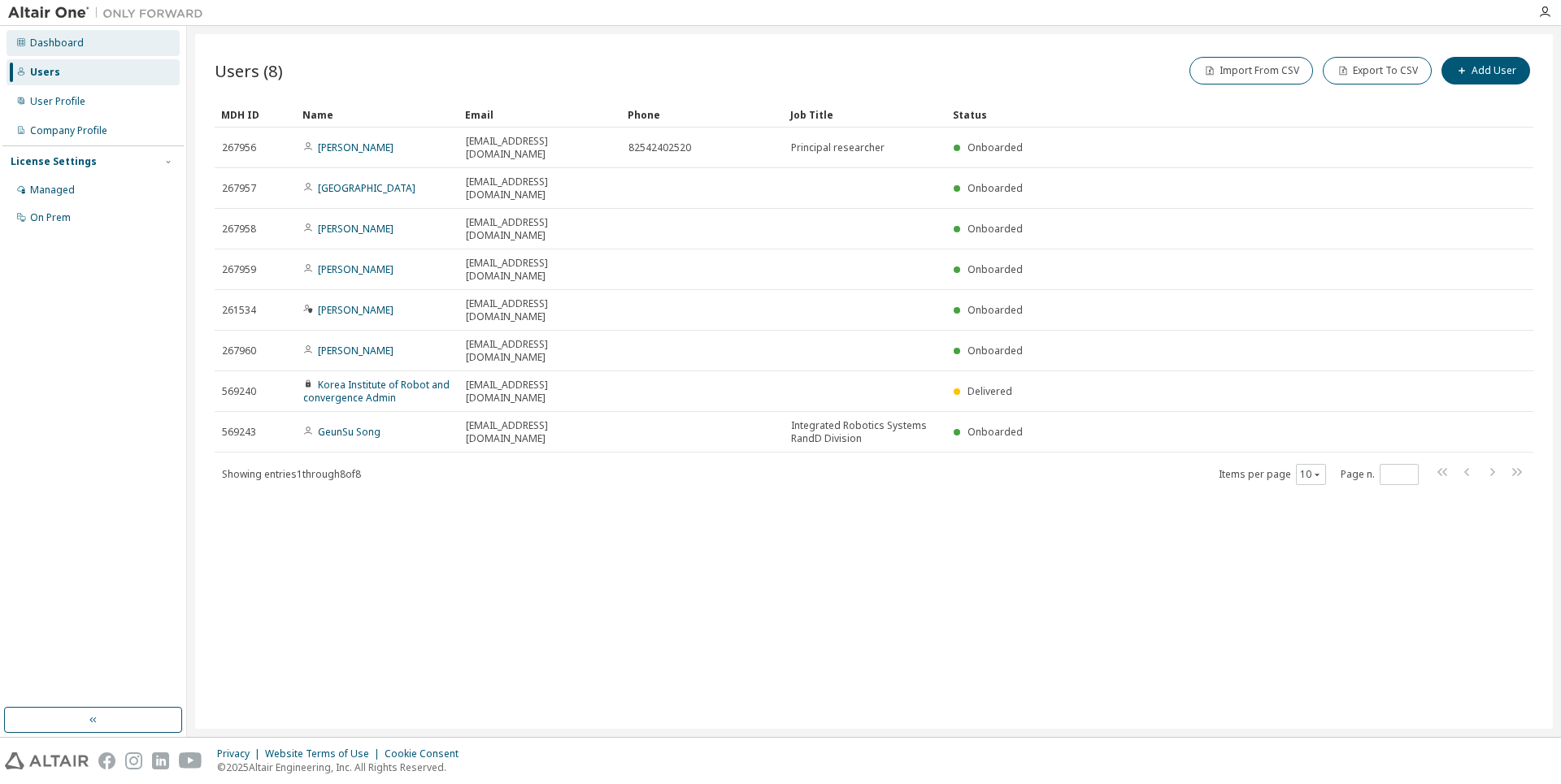
click at [37, 47] on div "Dashboard" at bounding box center [57, 43] width 54 height 13
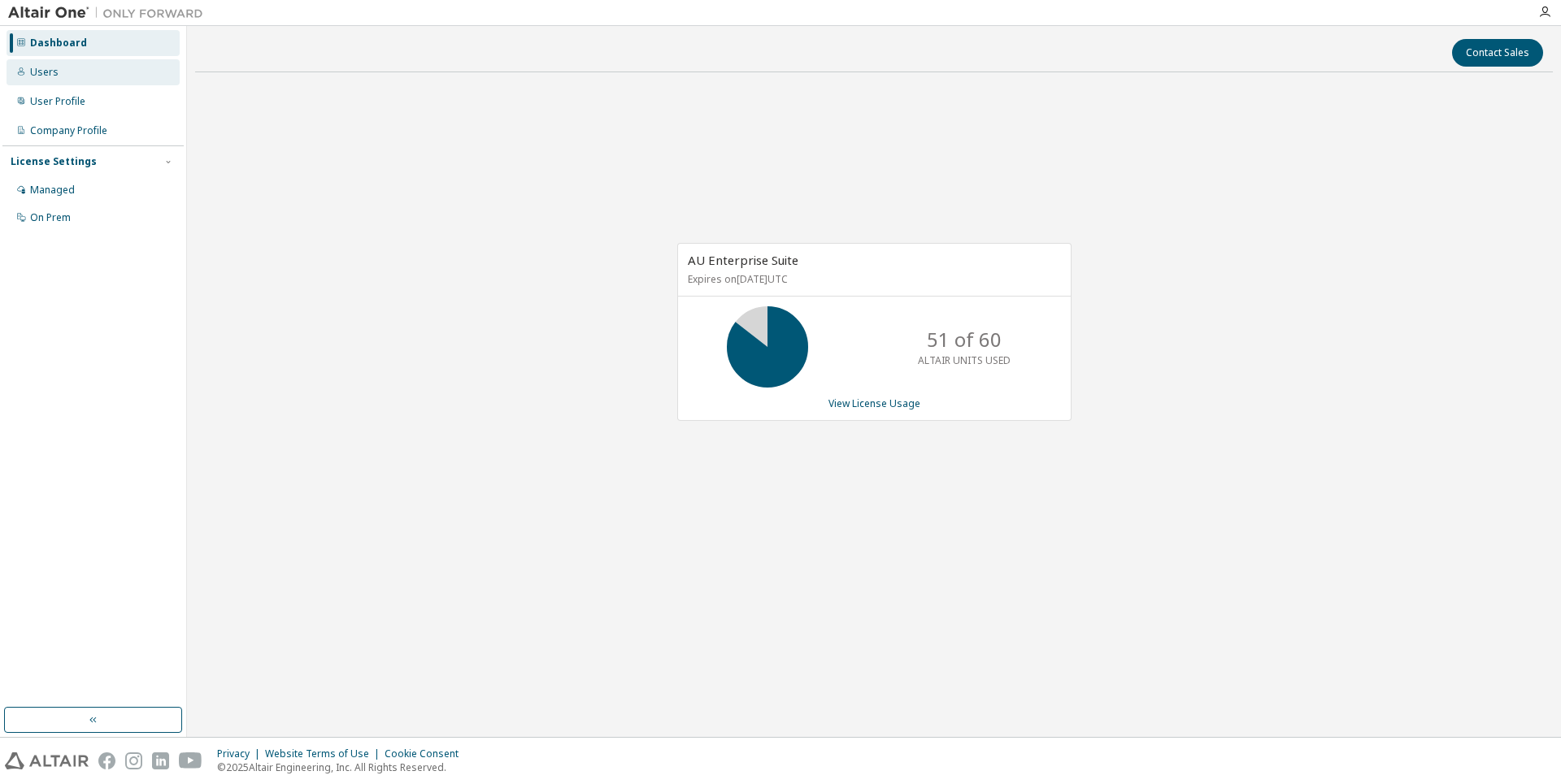
click at [27, 72] on div "Users" at bounding box center [94, 72] width 174 height 26
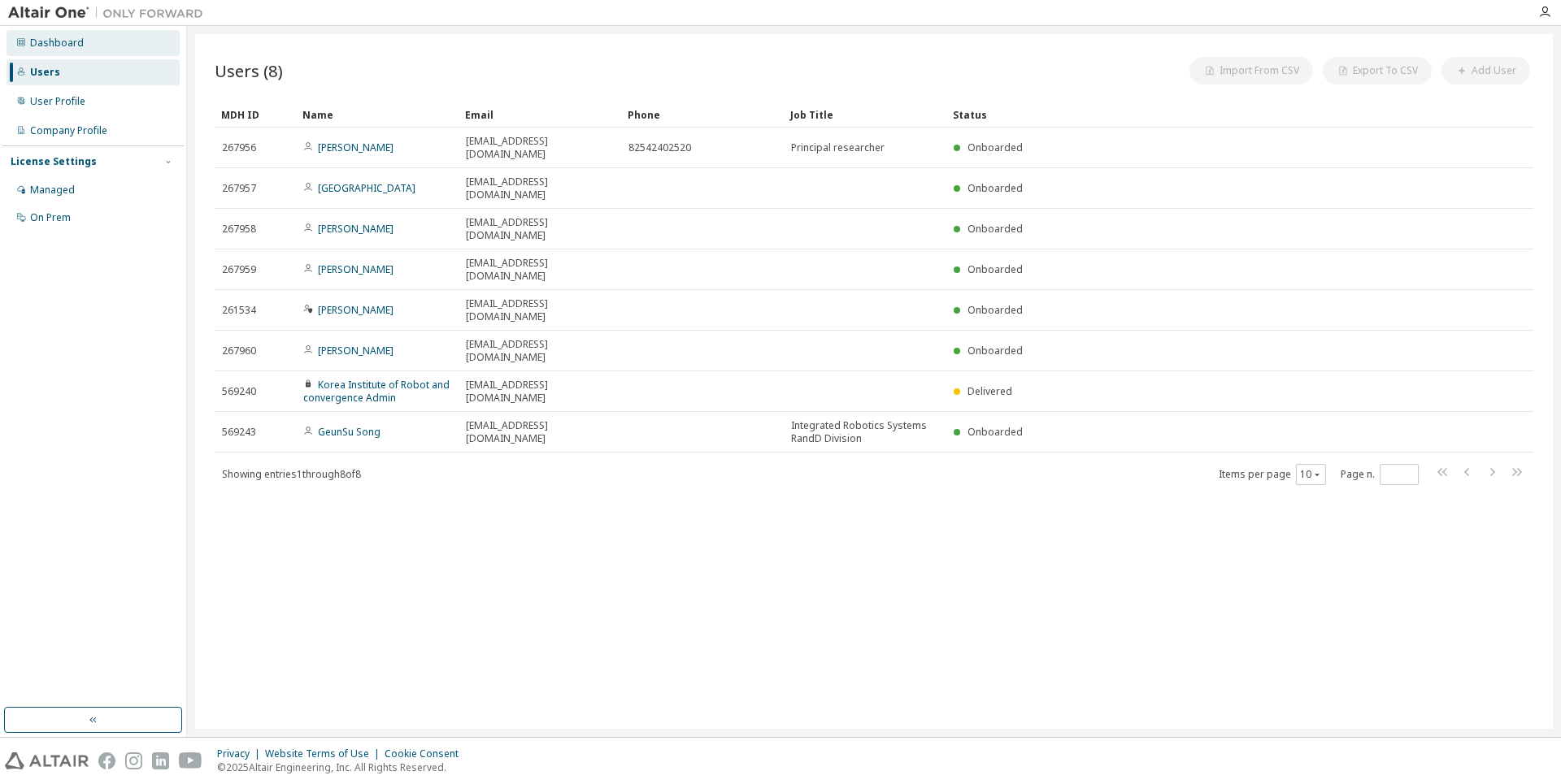
click at [47, 44] on div "Dashboard" at bounding box center [57, 43] width 54 height 13
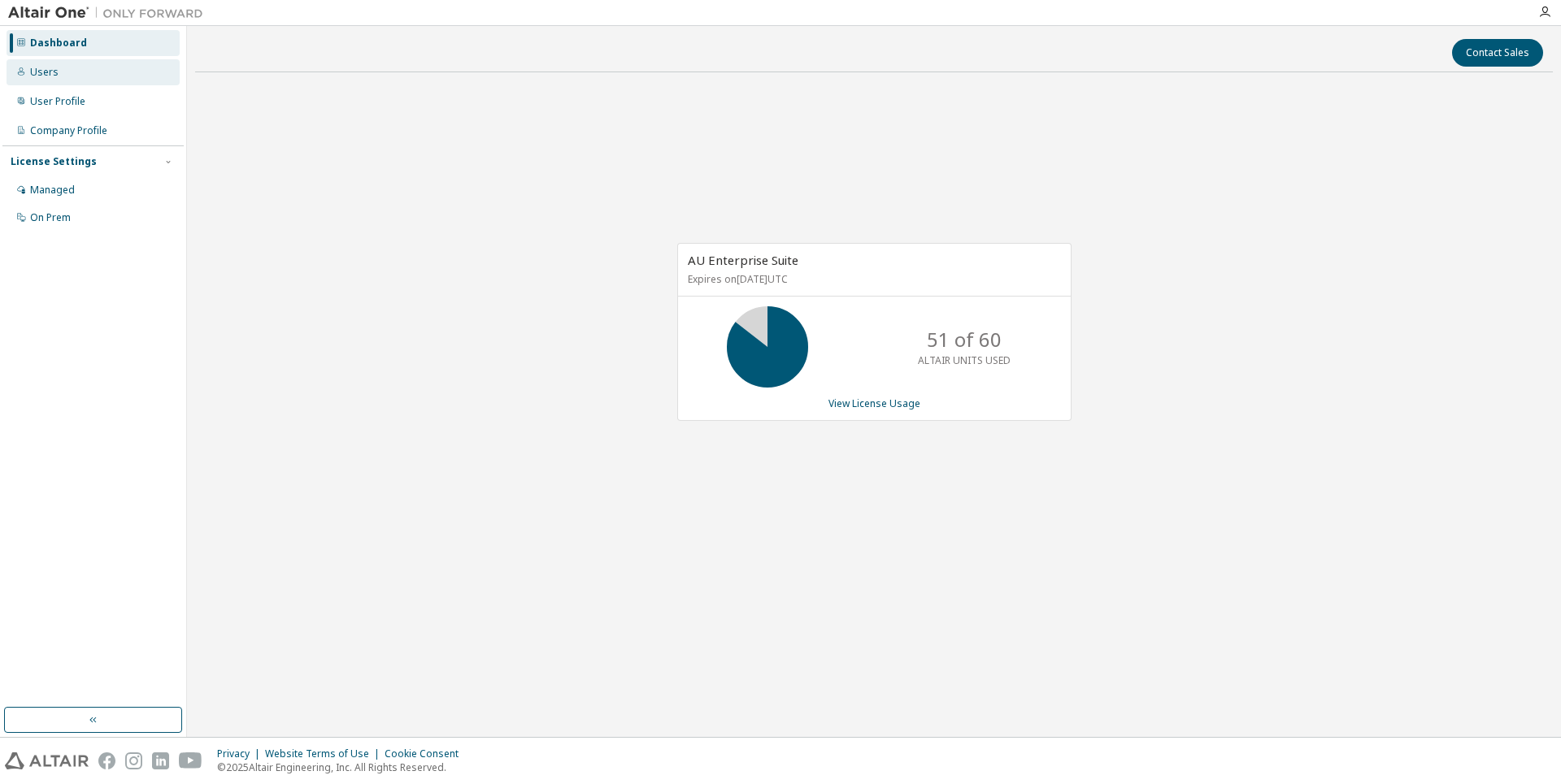
click at [67, 86] on div "Dashboard Users User Profile Company Profile License Settings Managed On Prem" at bounding box center [94, 130] width 181 height 204
click at [61, 71] on div "Users" at bounding box center [94, 72] width 174 height 26
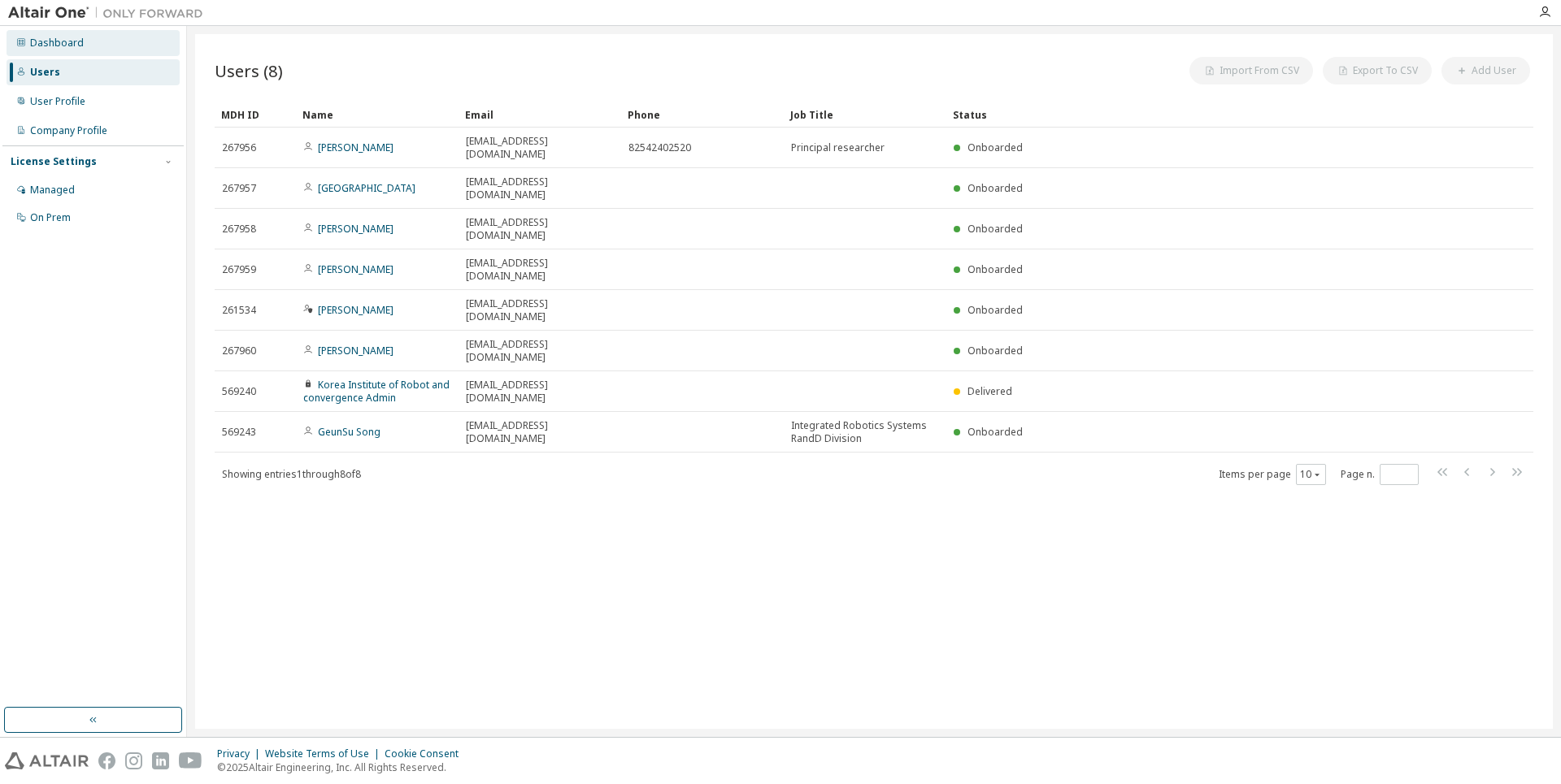
click at [58, 50] on div "Dashboard" at bounding box center [94, 43] width 174 height 26
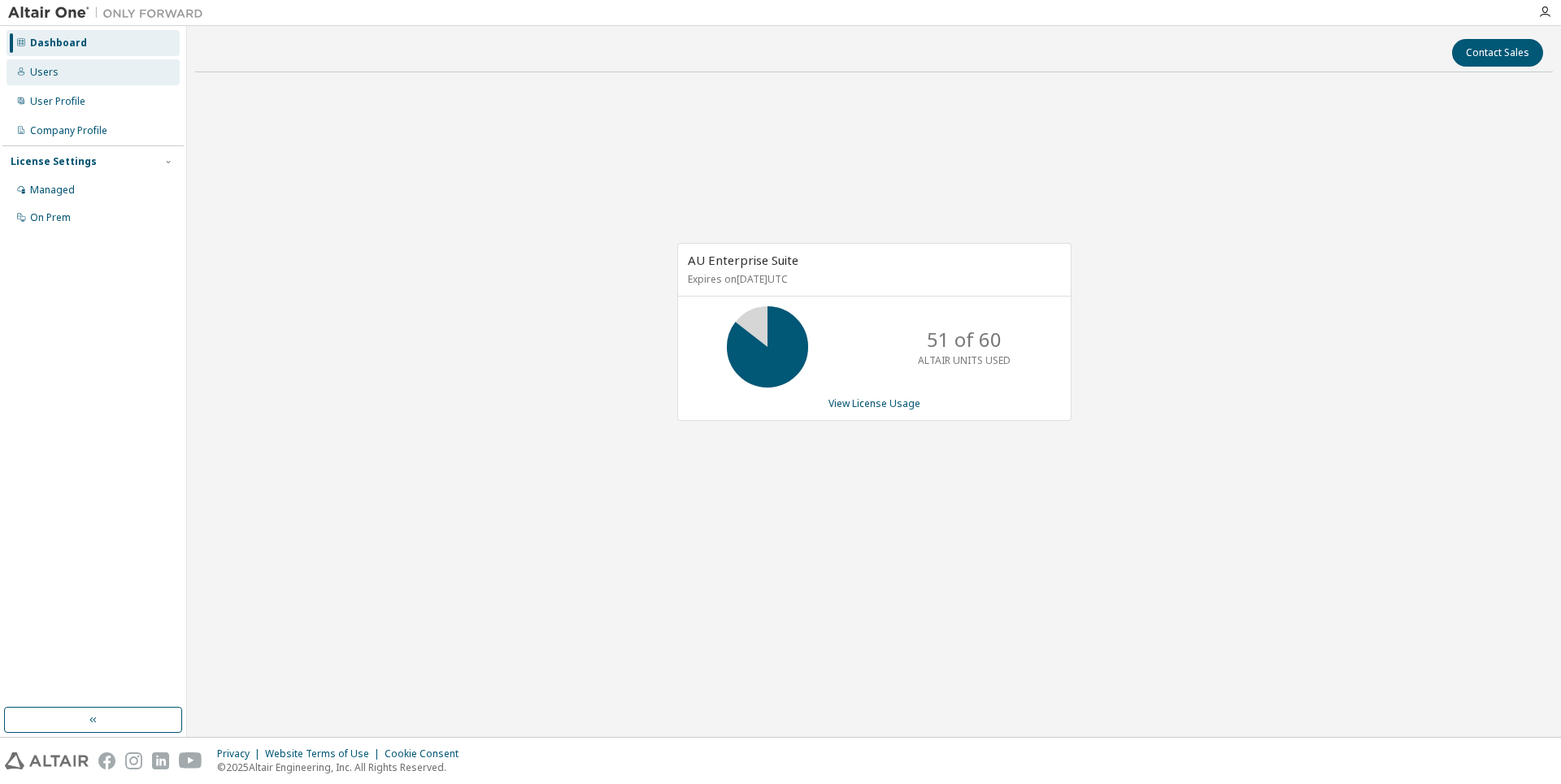
click at [35, 76] on div "Users" at bounding box center [44, 72] width 28 height 13
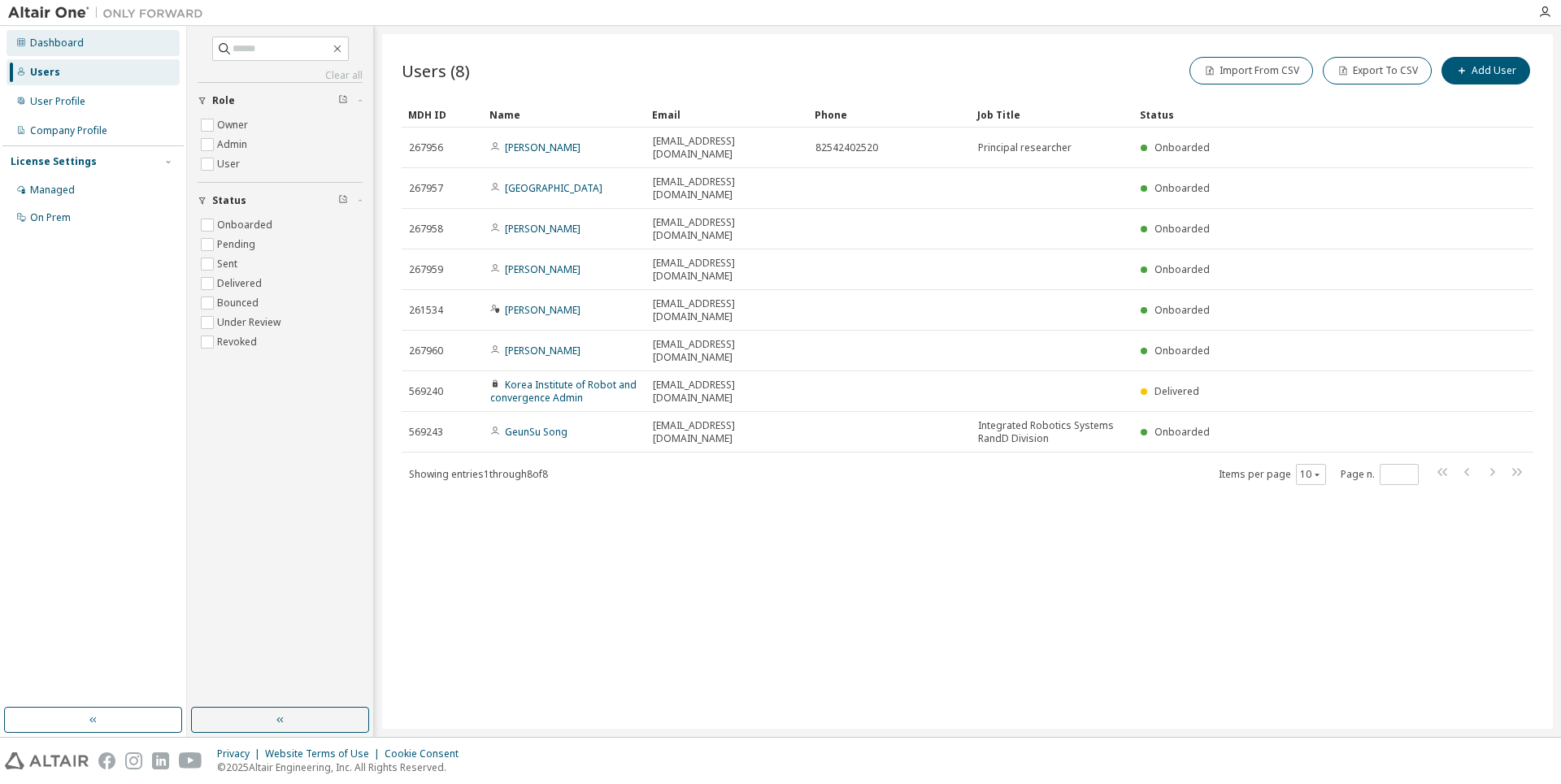
click at [38, 52] on div "Dashboard" at bounding box center [94, 43] width 174 height 26
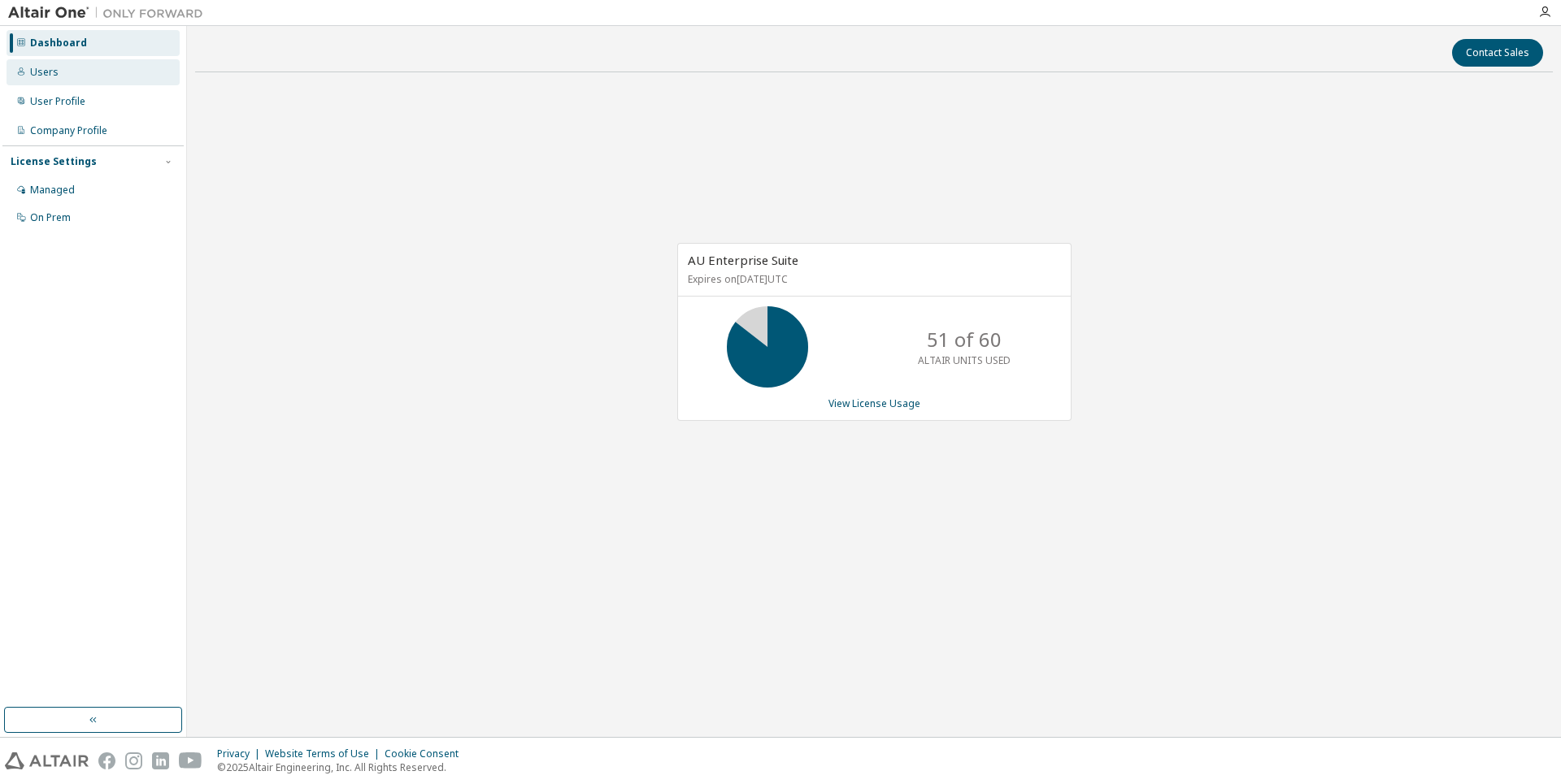
click at [36, 82] on div "Users" at bounding box center [94, 72] width 174 height 26
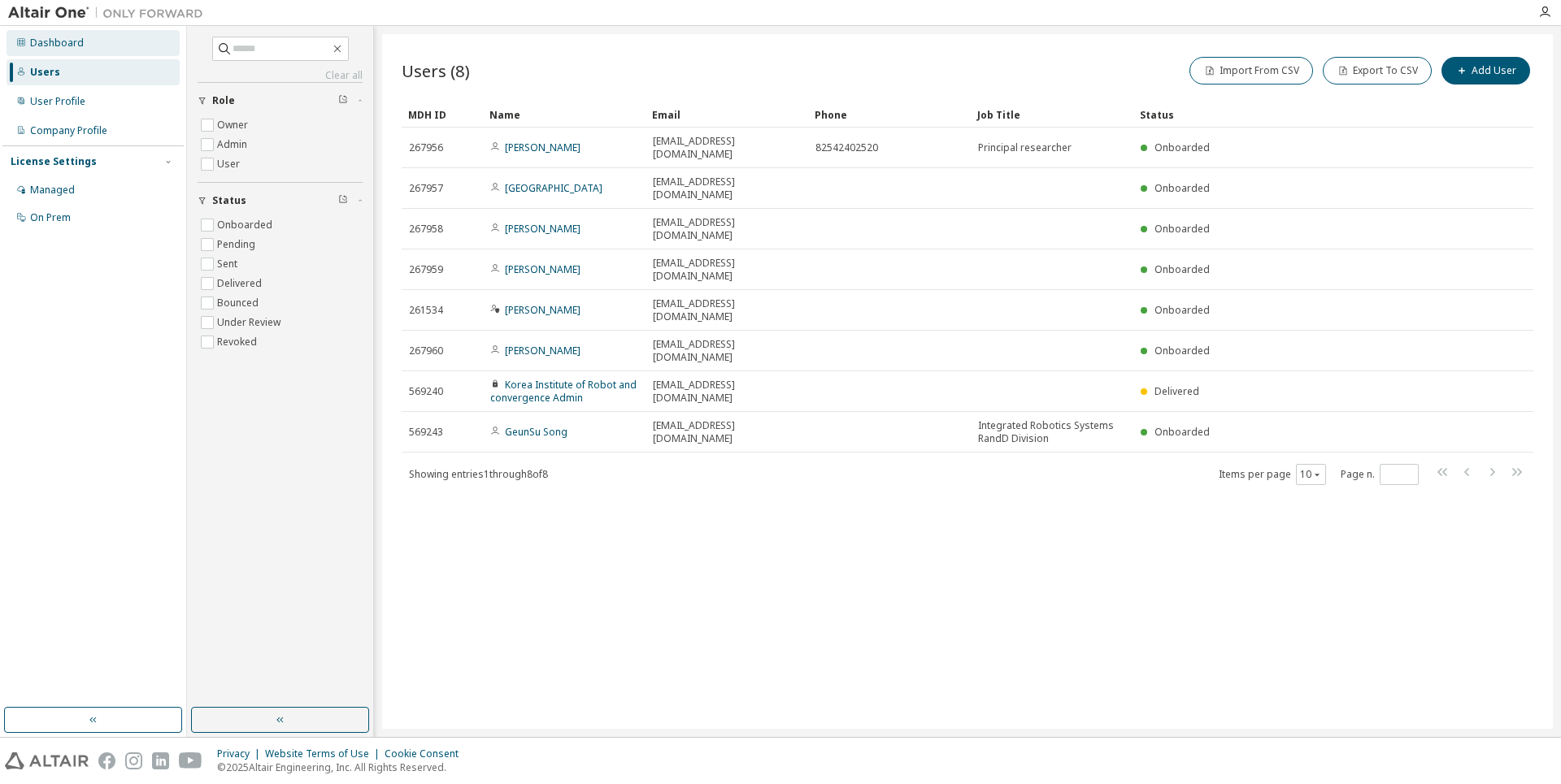
click at [36, 45] on div "Dashboard" at bounding box center [57, 43] width 54 height 13
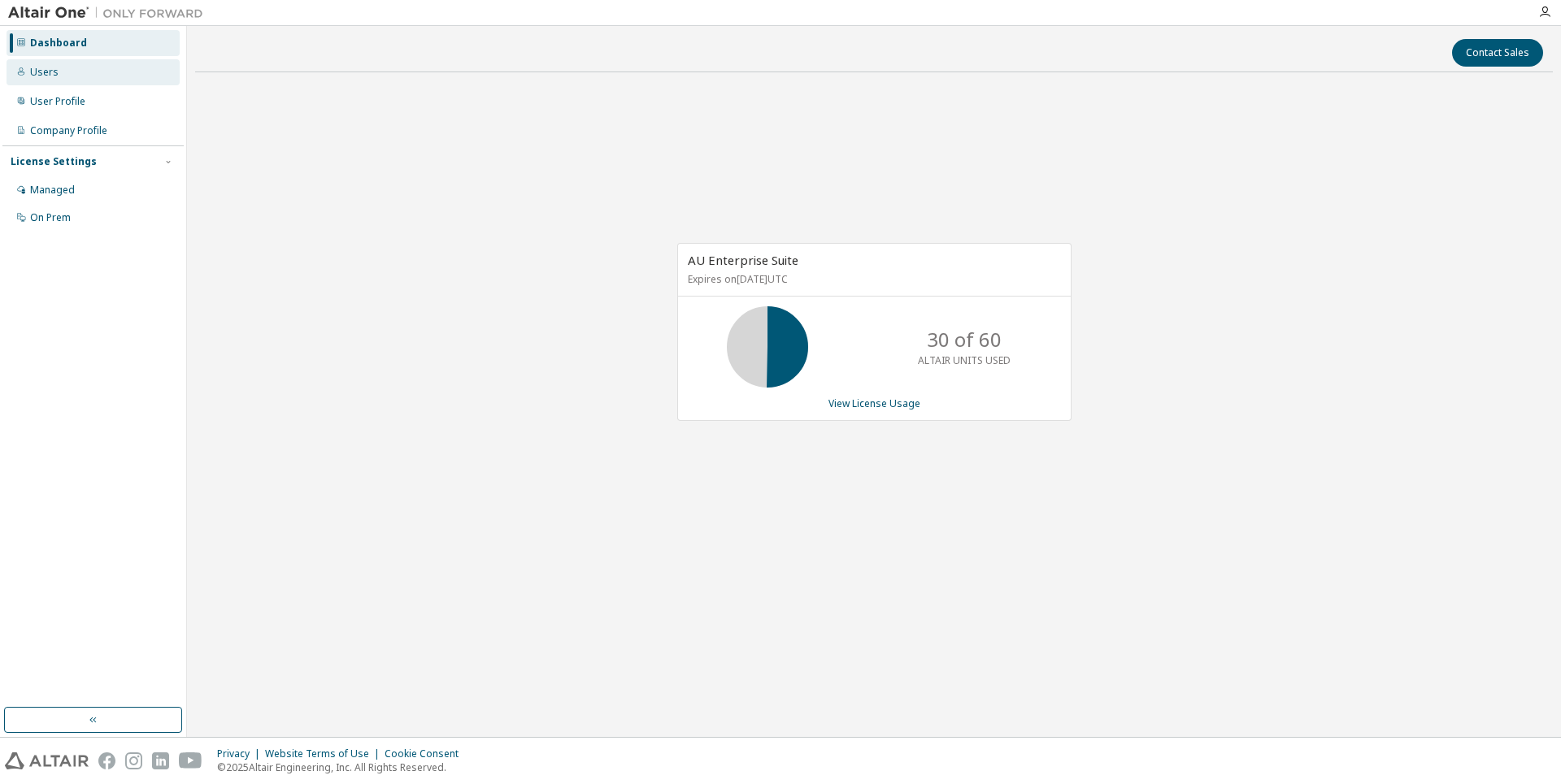
click at [57, 79] on div "Users" at bounding box center [94, 72] width 174 height 26
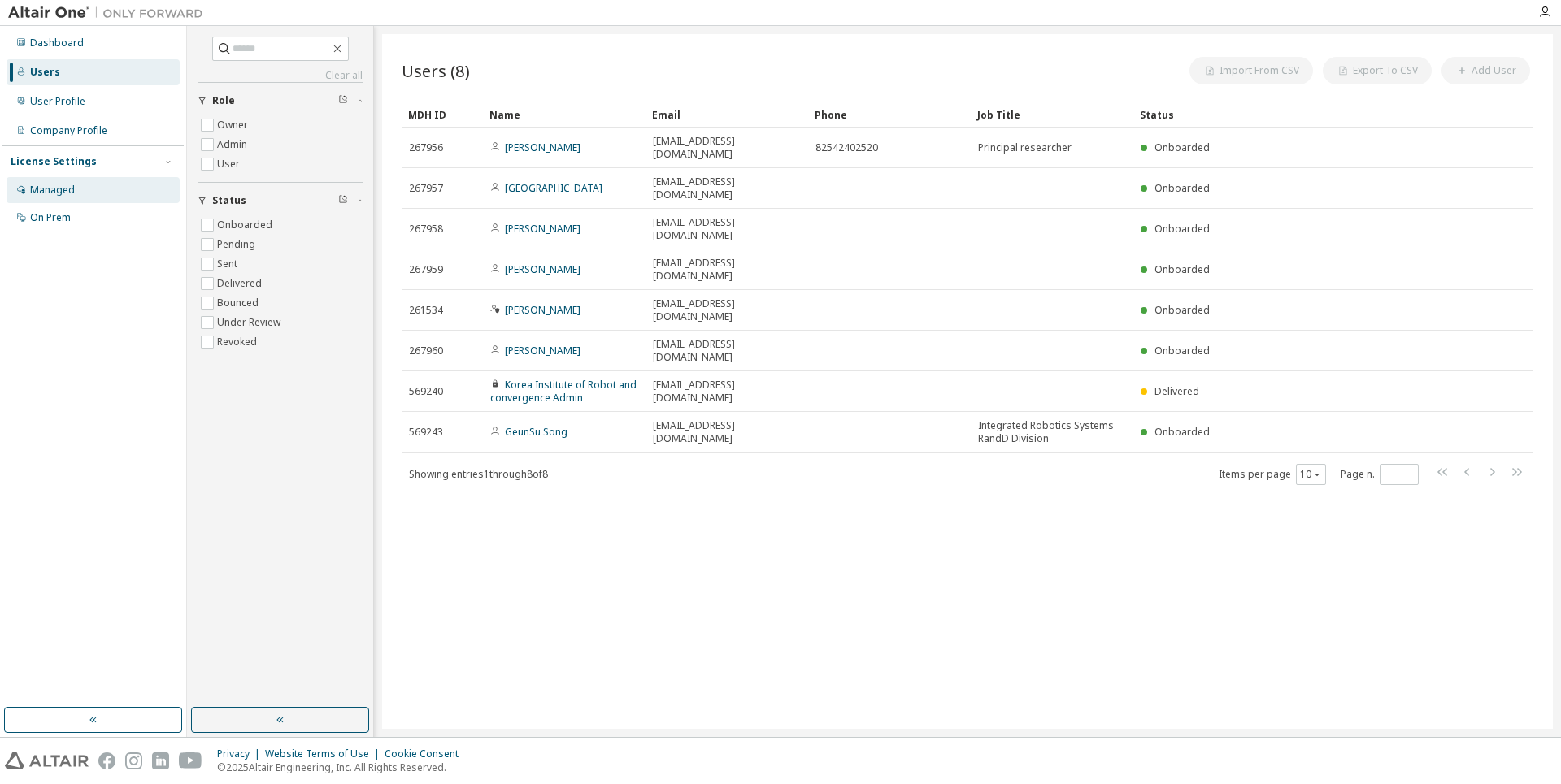
click at [52, 190] on div "Managed" at bounding box center [53, 189] width 45 height 13
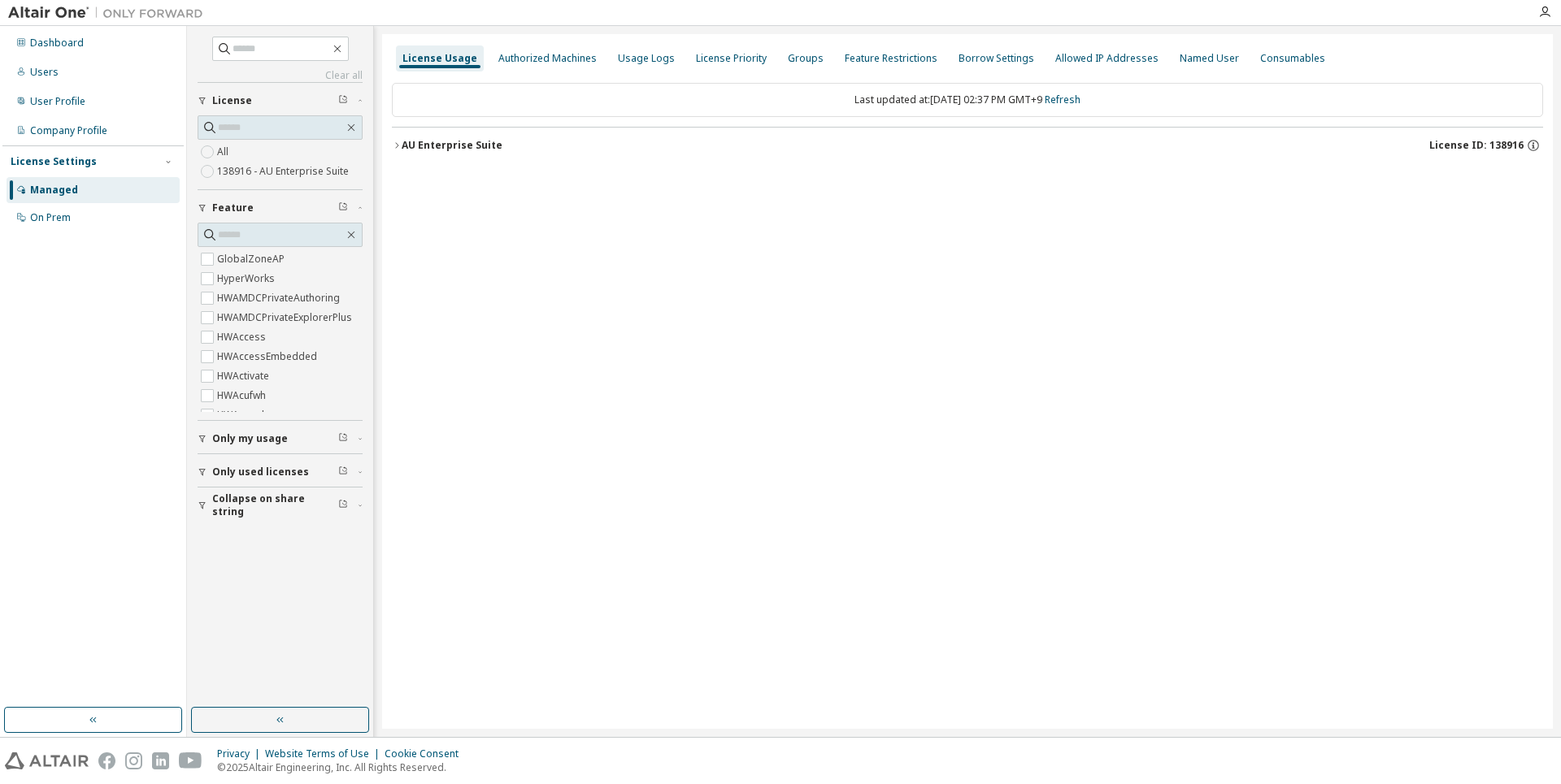
click at [408, 147] on div "AU Enterprise Suite" at bounding box center [452, 145] width 100 height 13
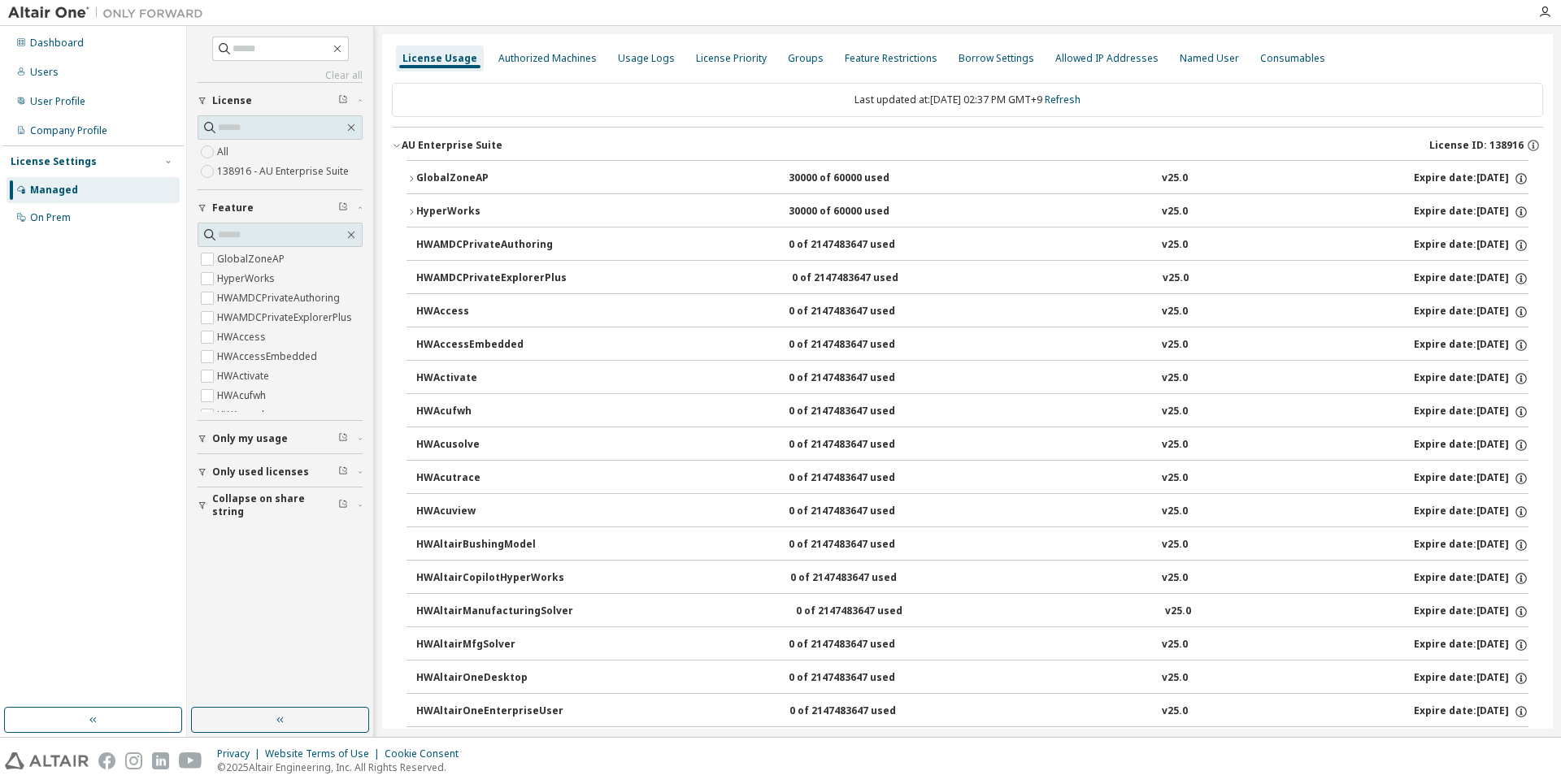
click at [410, 182] on icon "button" at bounding box center [412, 178] width 10 height 10
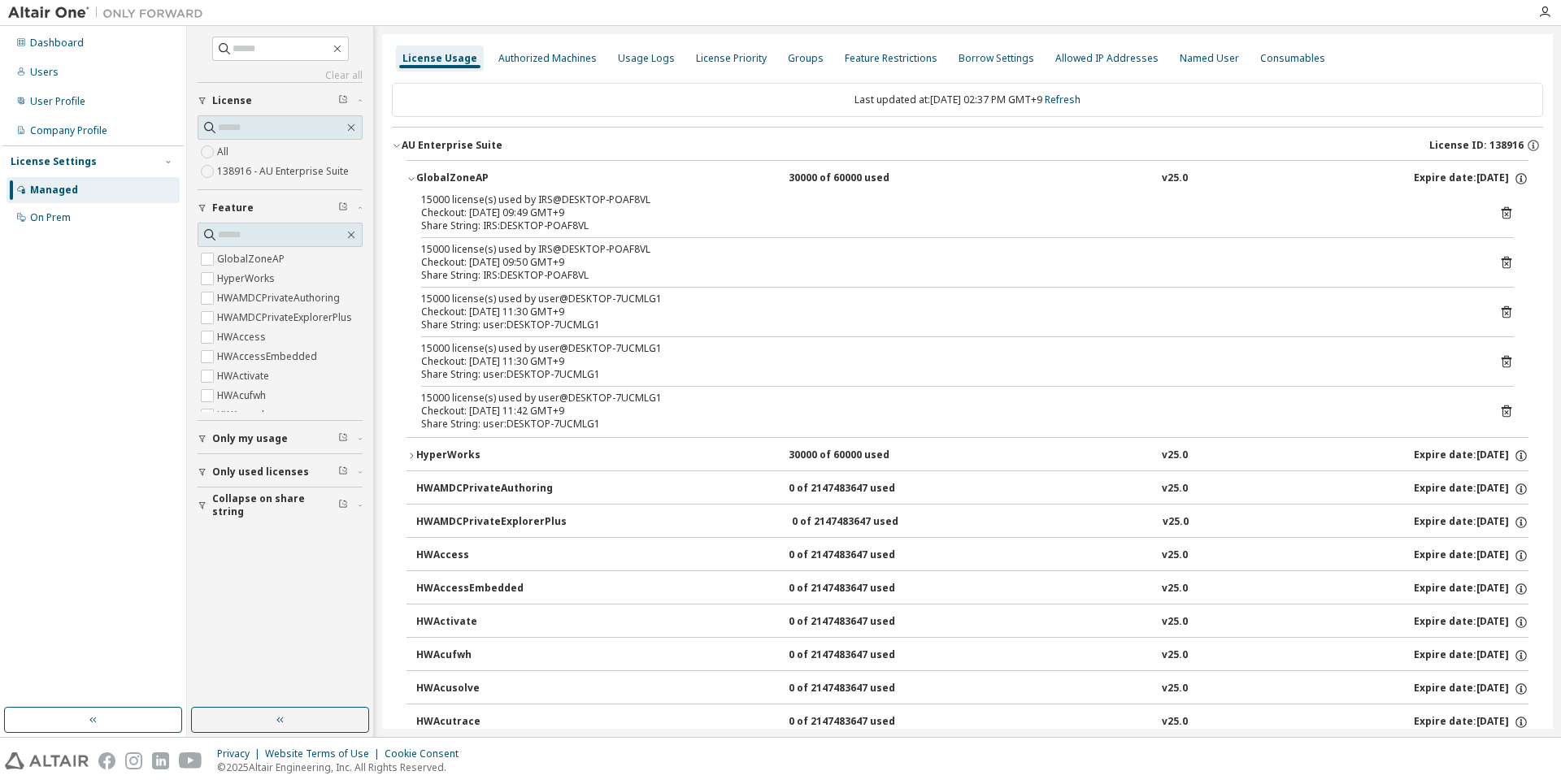
click at [422, 456] on div "HyperWorks" at bounding box center [490, 455] width 146 height 15
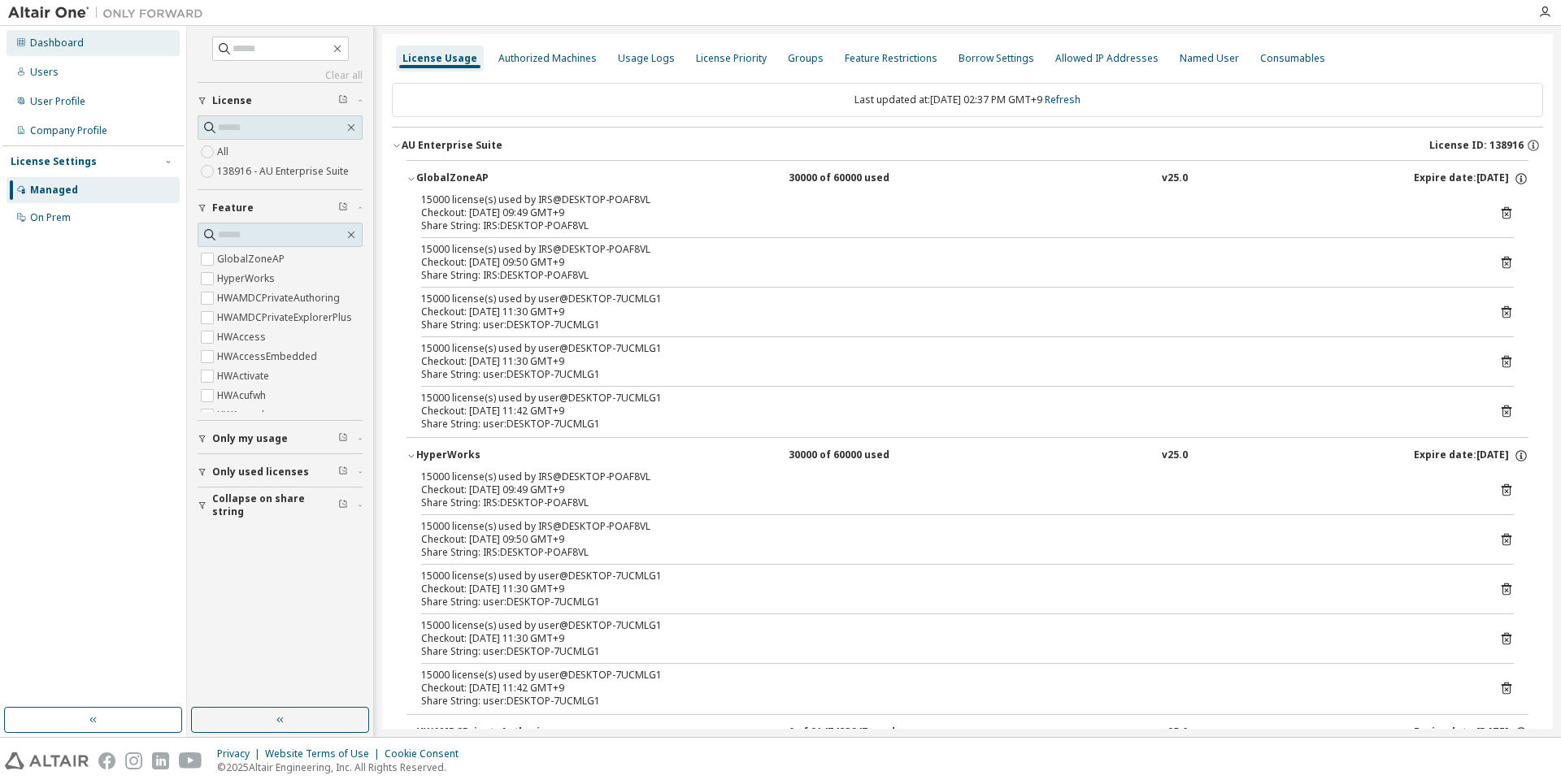
click at [36, 52] on div "Dashboard" at bounding box center [94, 43] width 174 height 26
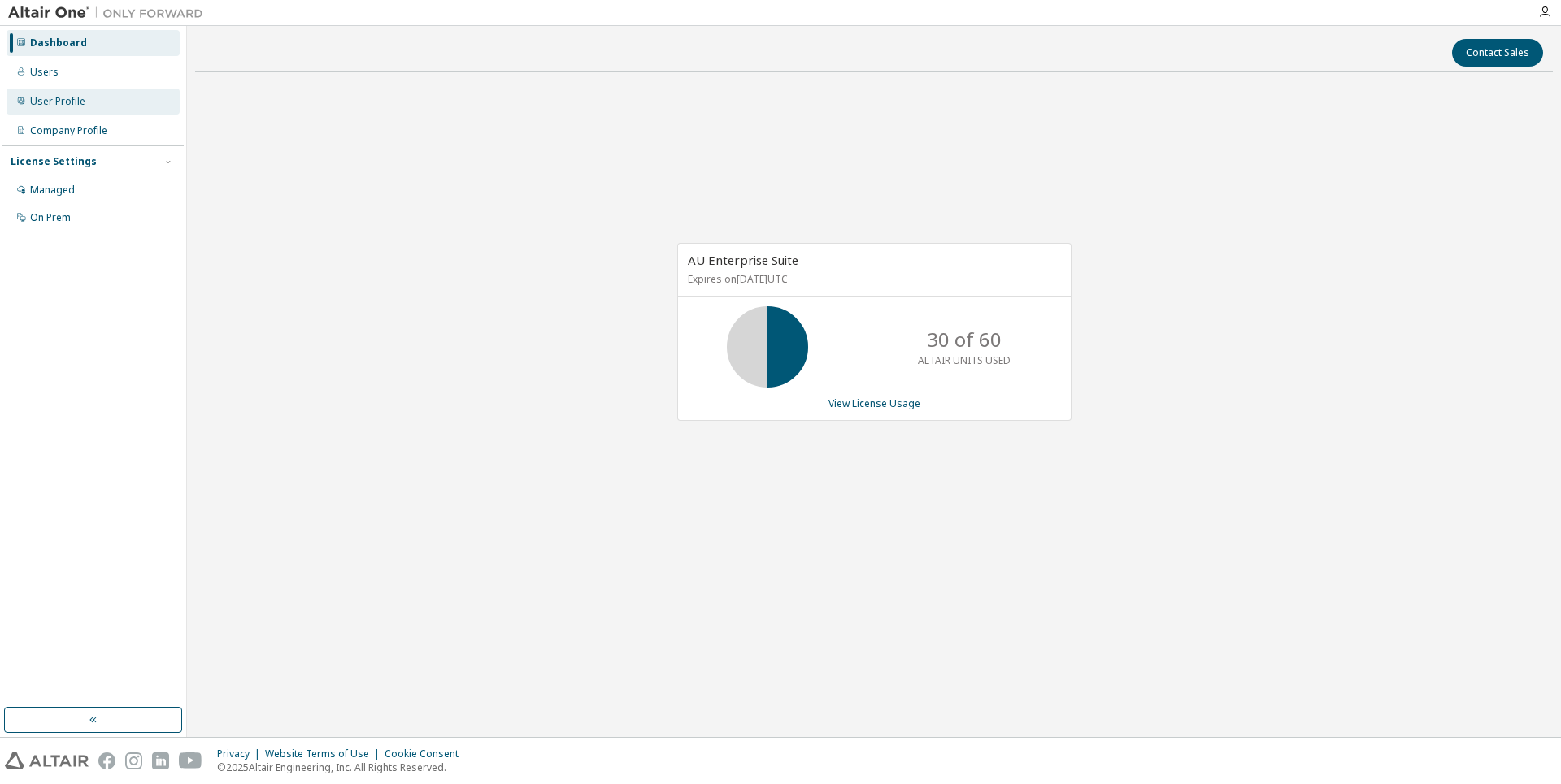
click at [69, 96] on div "User Profile" at bounding box center [58, 101] width 56 height 13
